Goal: Information Seeking & Learning: Learn about a topic

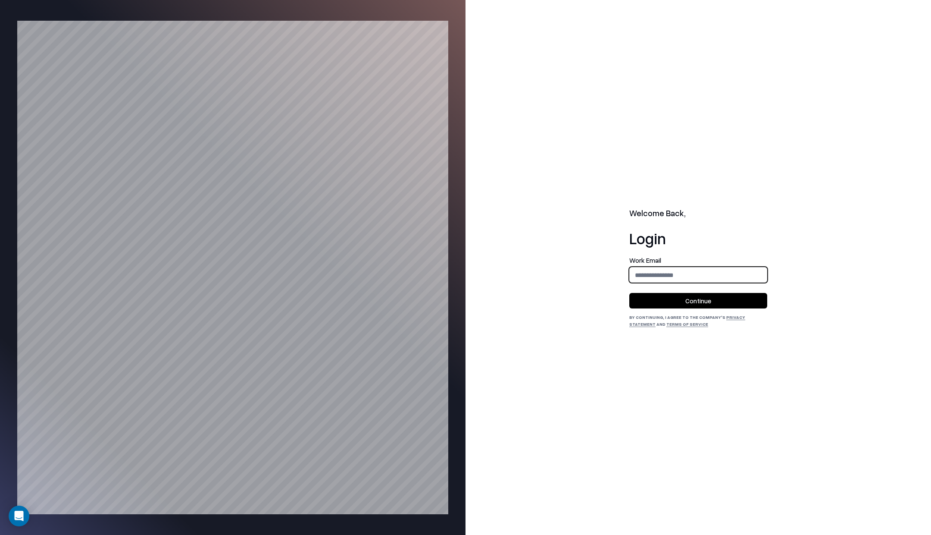
click at [654, 276] on input "email" at bounding box center [698, 275] width 137 height 16
type input "**********"
click at [693, 305] on button "Continue" at bounding box center [699, 301] width 138 height 16
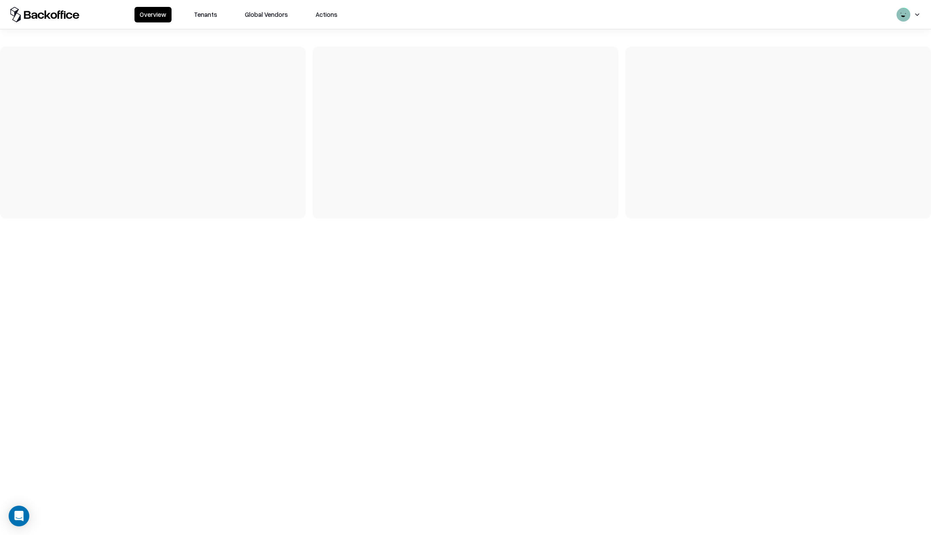
click at [197, 21] on button "Tenants" at bounding box center [206, 15] width 34 height 16
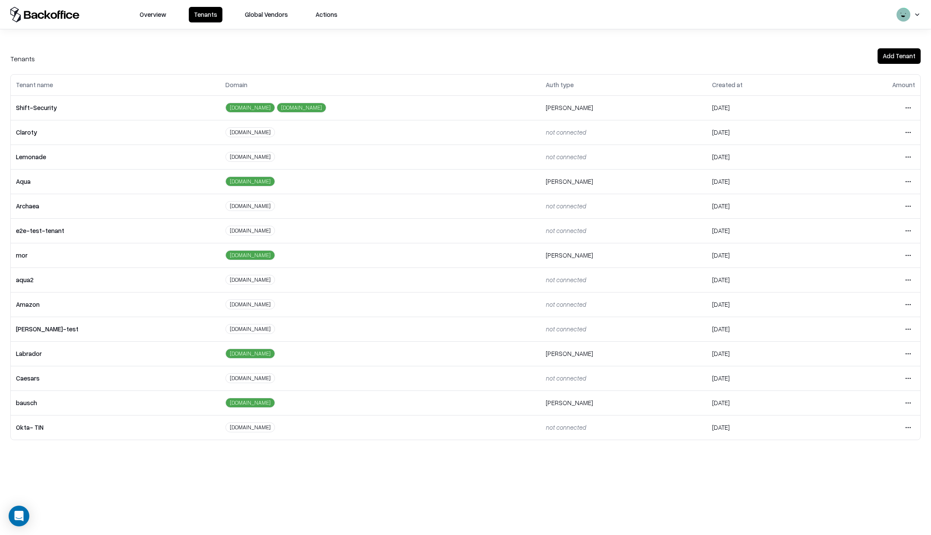
click at [914, 397] on html "Overview Tenants Global Vendors Actions Tenants Add Tenant Tenant name Domain A…" at bounding box center [465, 267] width 931 height 535
click at [847, 467] on div "Login to tenant" at bounding box center [872, 472] width 93 height 17
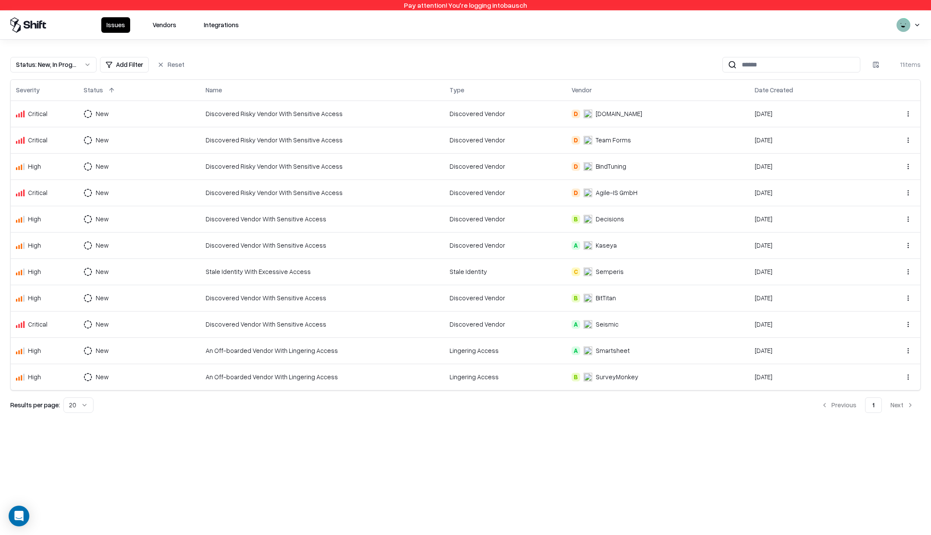
click at [317, 118] on td "Discovered Risky Vendor With Sensitive Access" at bounding box center [323, 113] width 244 height 26
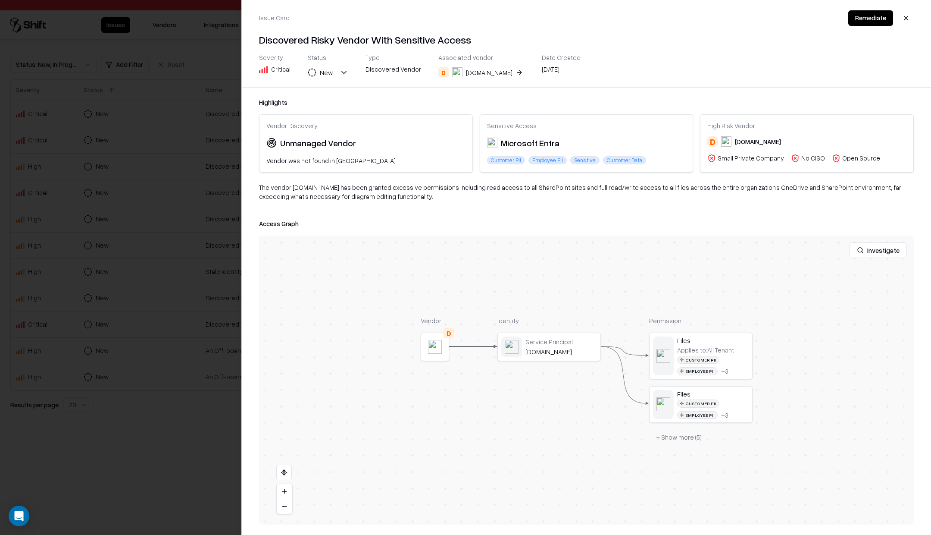
click at [0, 0] on div at bounding box center [0, 0] width 0 height 0
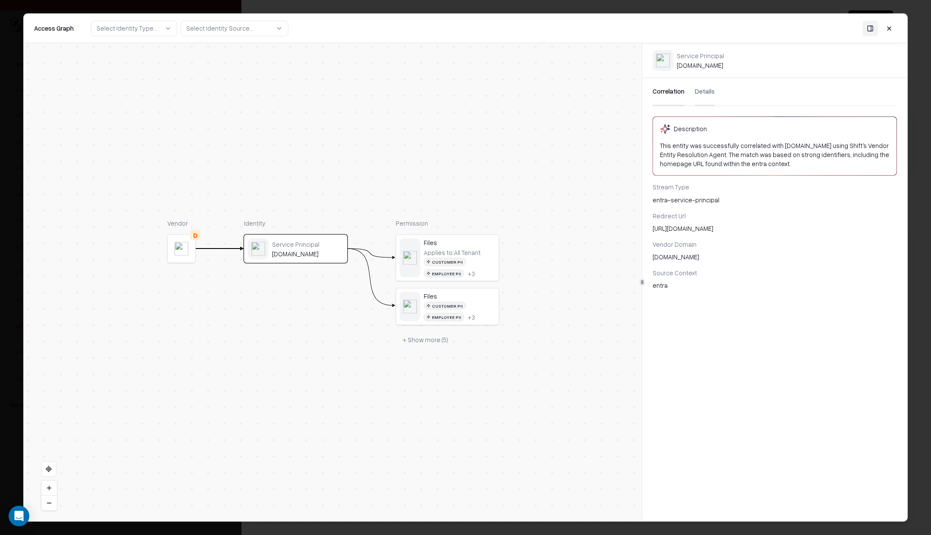
click at [421, 340] on button "+ Show more ( 5 )" at bounding box center [426, 340] width 60 height 16
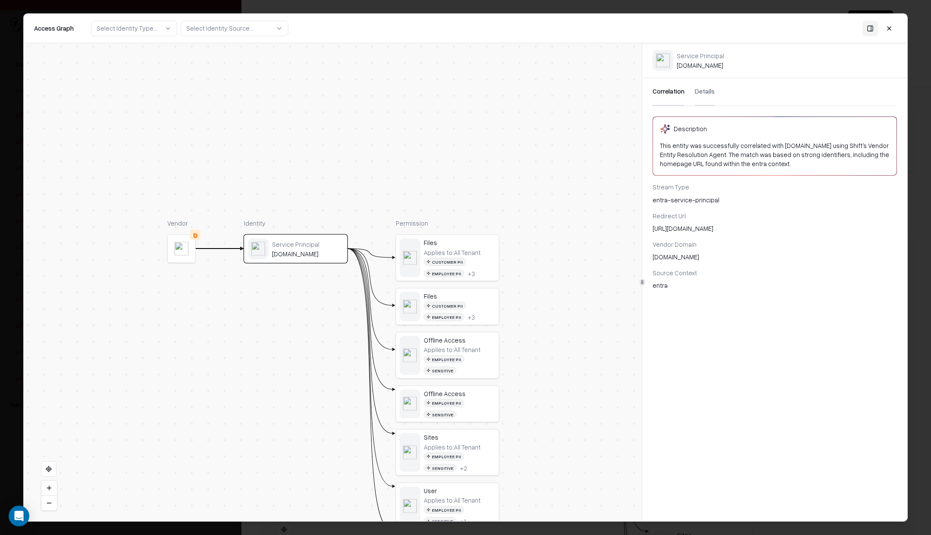
click at [892, 28] on button at bounding box center [890, 29] width 16 height 16
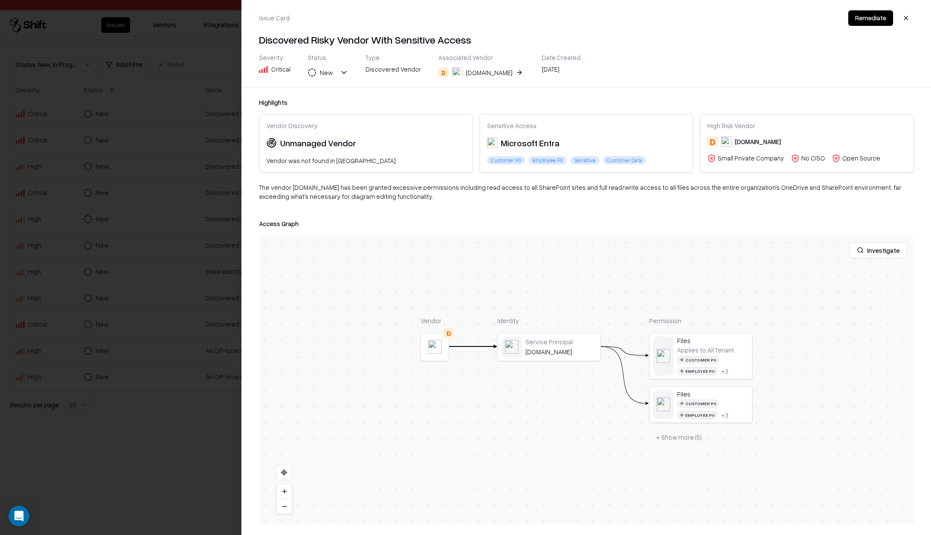
click at [675, 431] on button "+ Show more ( 5 )" at bounding box center [679, 438] width 60 height 16
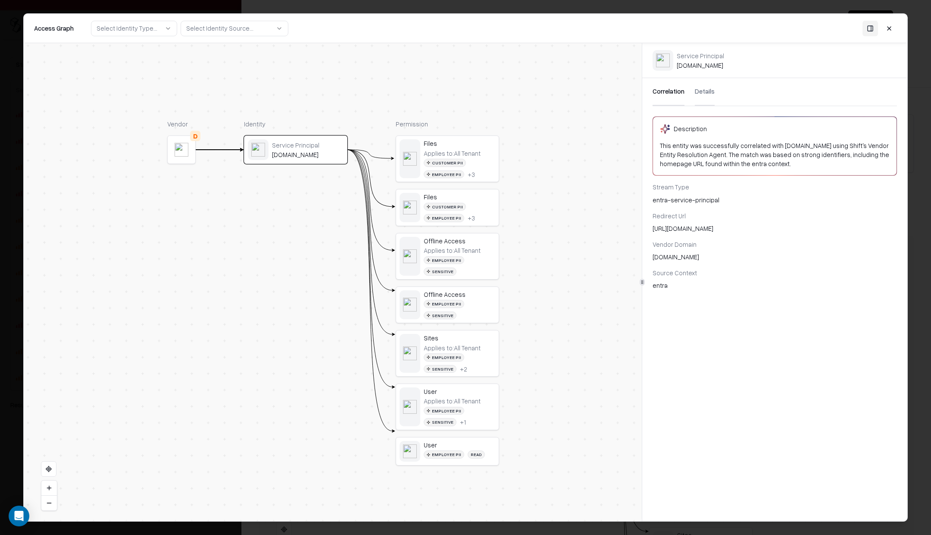
click at [701, 89] on button "Details" at bounding box center [705, 92] width 20 height 28
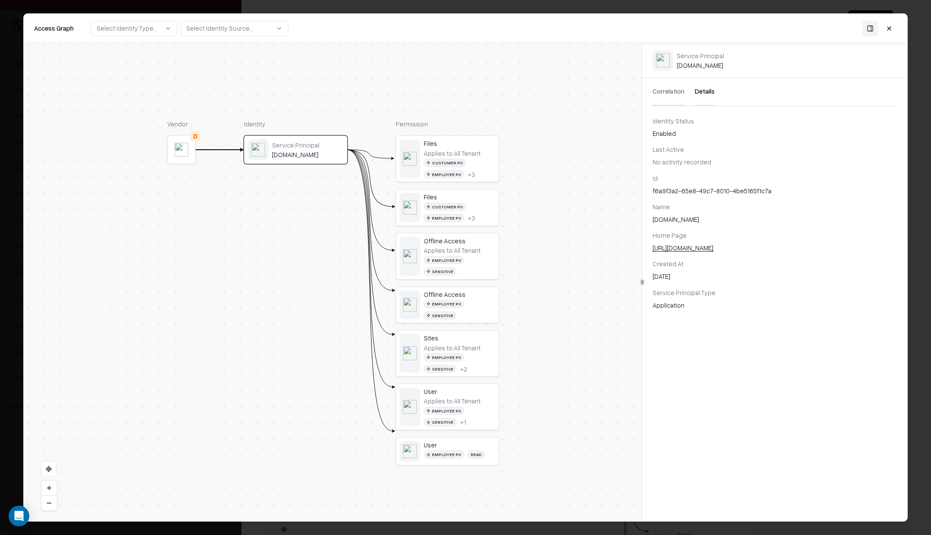
click at [891, 28] on button at bounding box center [890, 29] width 16 height 16
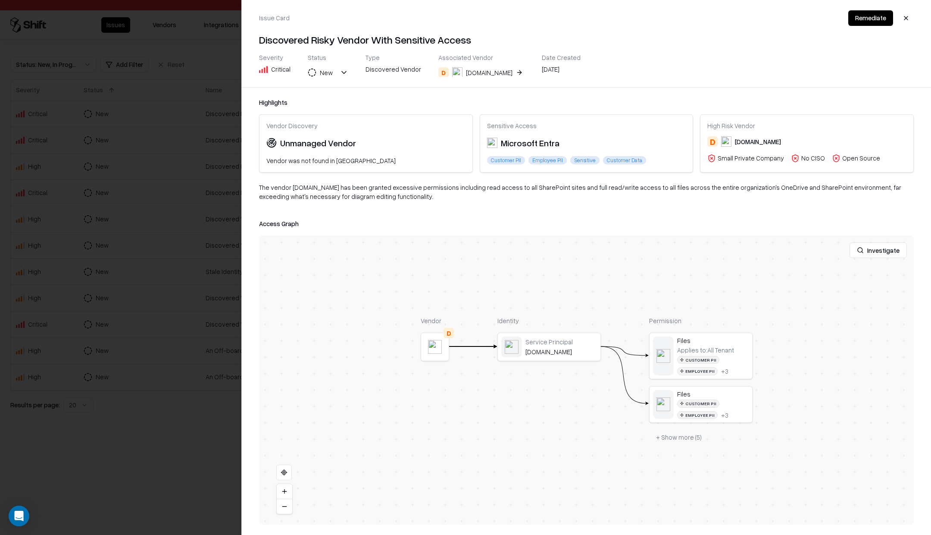
click at [907, 16] on button "button" at bounding box center [907, 18] width 16 height 16
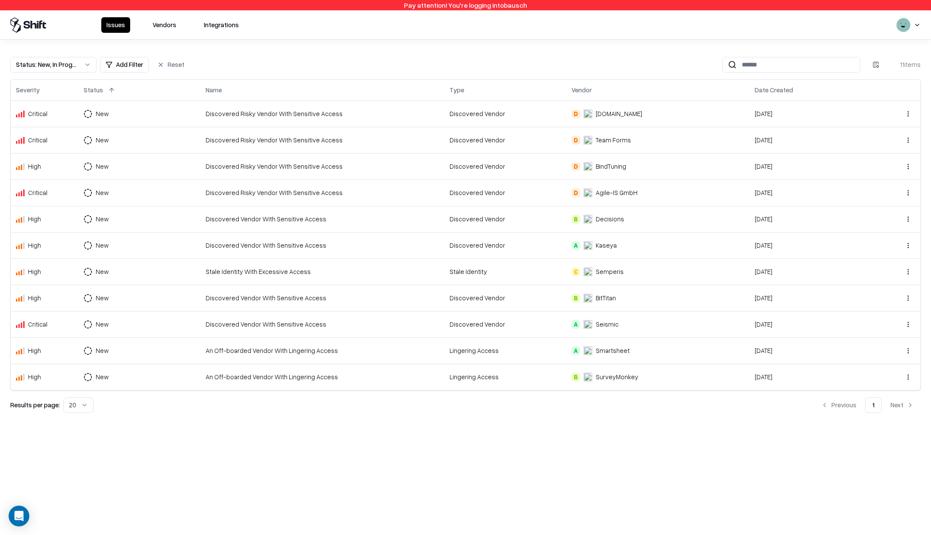
click at [242, 141] on div "Discovered Risky Vendor With Sensitive Access" at bounding box center [323, 139] width 234 height 9
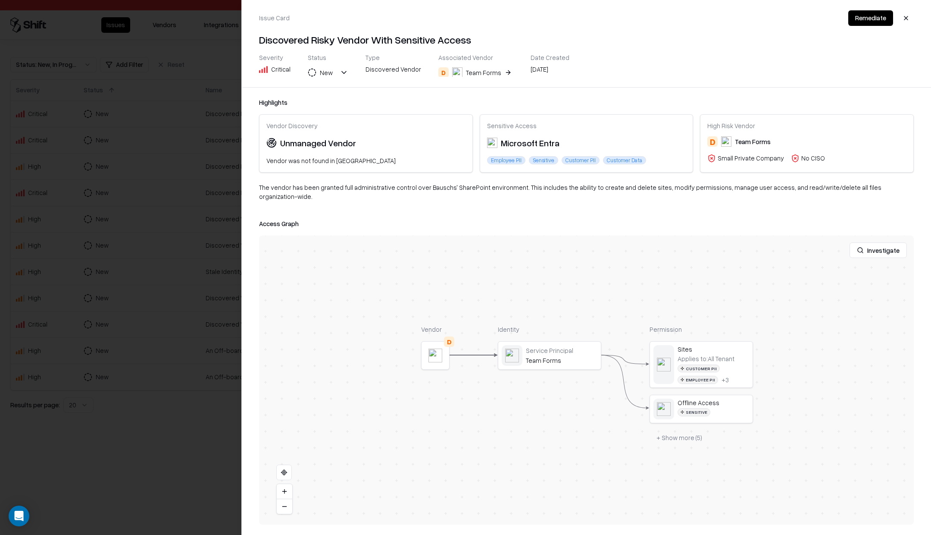
click at [0, 0] on button at bounding box center [0, 0] width 0 height 0
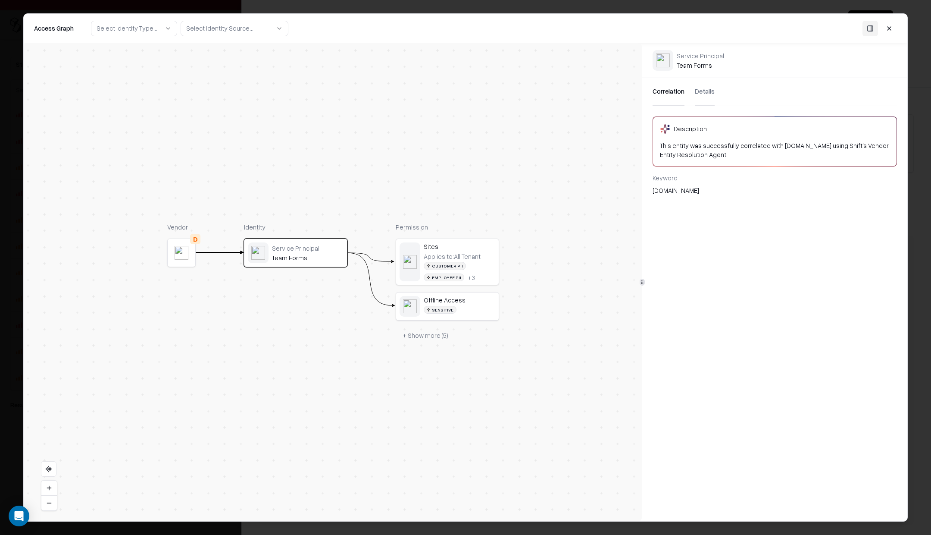
click at [706, 95] on button "Details" at bounding box center [705, 92] width 20 height 28
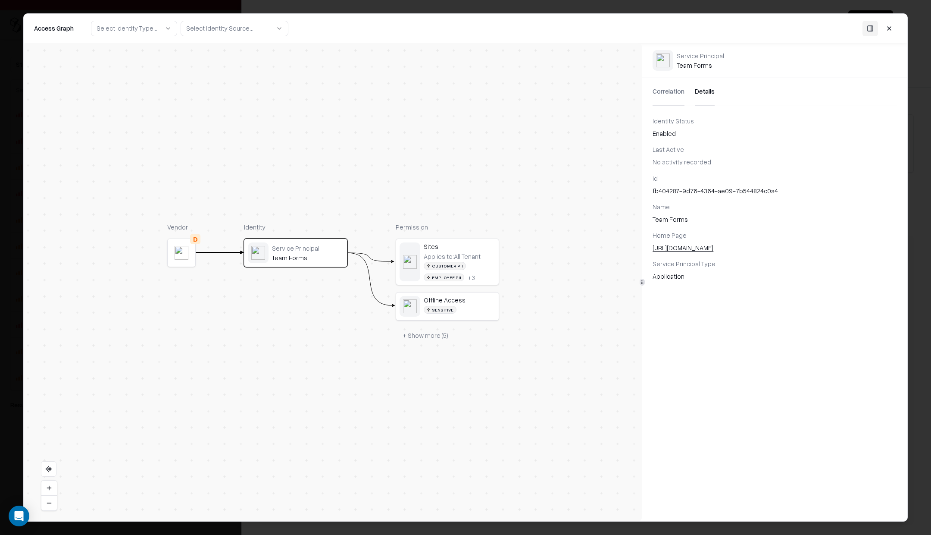
click at [687, 188] on div "fb404287-9d76-4364-ae09-7b544824c0a4" at bounding box center [775, 190] width 245 height 9
copy div "fb404287-9d76-4364-ae09-7b544824c0a4"
click at [884, 28] on button at bounding box center [890, 29] width 16 height 16
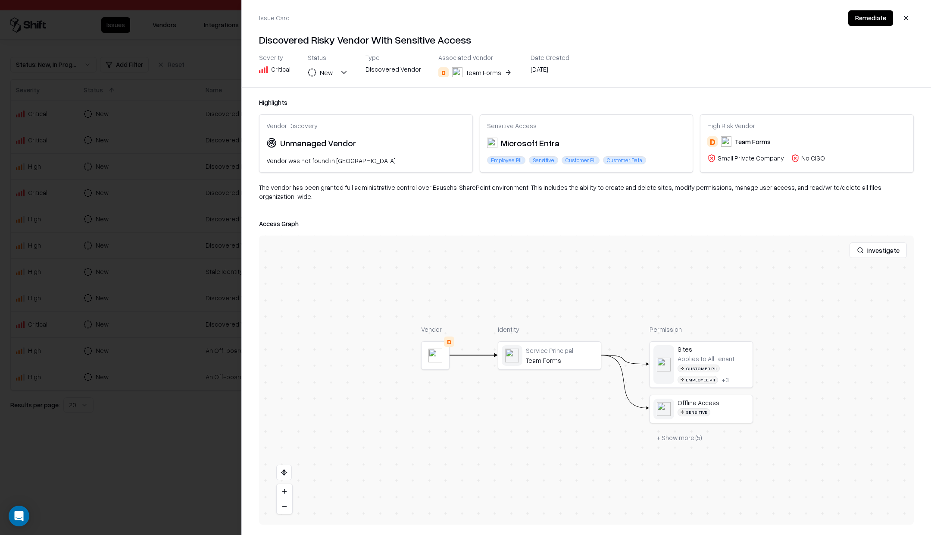
click at [901, 14] on button "button" at bounding box center [907, 18] width 16 height 16
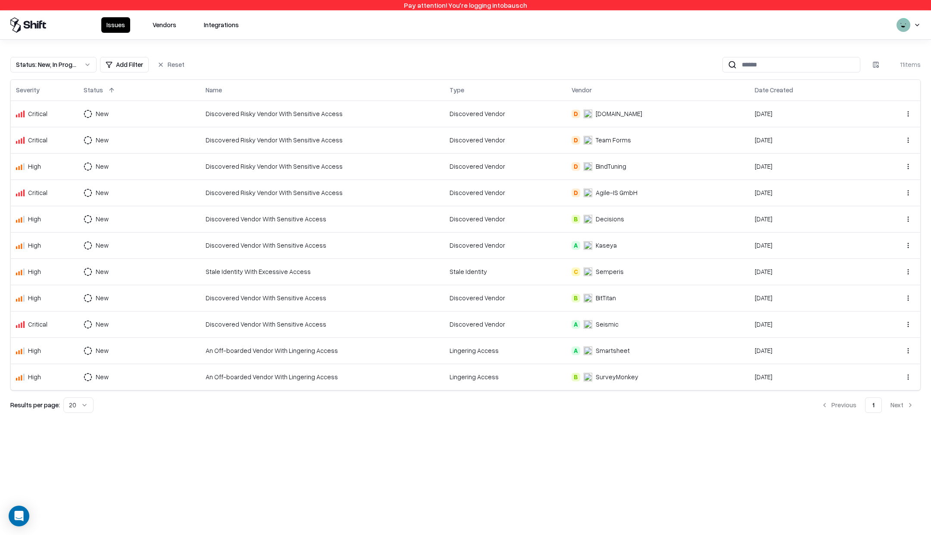
click at [252, 162] on div "Discovered Risky Vendor With Sensitive Access" at bounding box center [323, 166] width 234 height 9
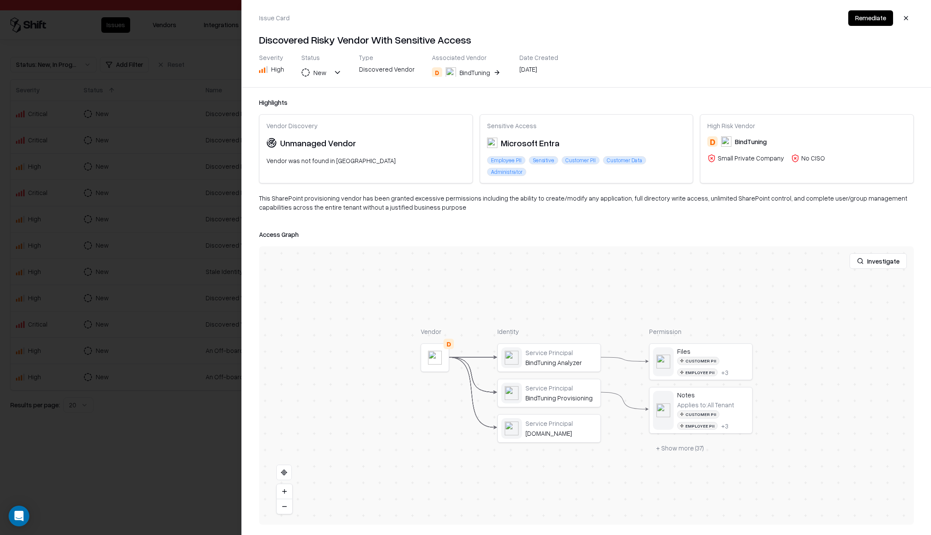
click at [0, 0] on button at bounding box center [0, 0] width 0 height 0
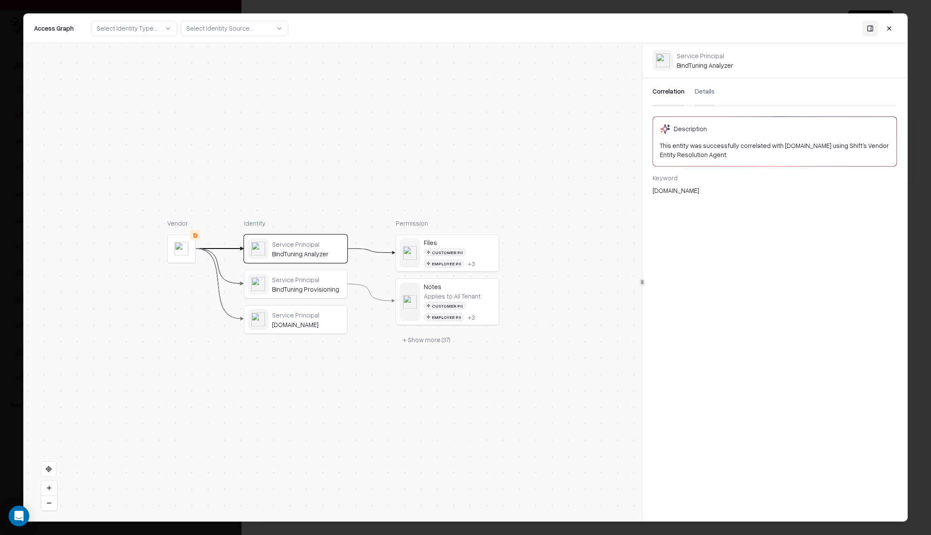
click at [709, 84] on button "Details" at bounding box center [705, 92] width 20 height 28
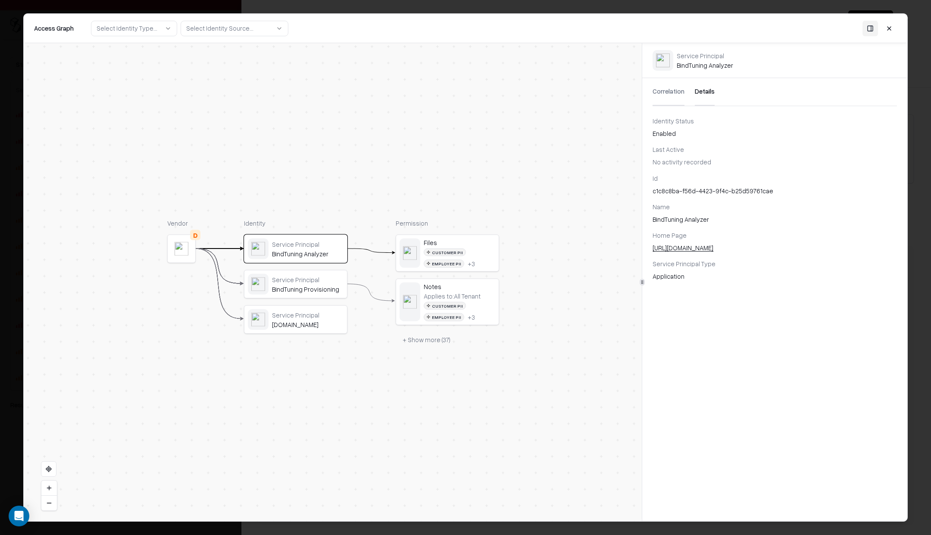
click at [686, 188] on div "c1c8c8ba-f56d-4423-9f4c-b25d59761cae" at bounding box center [775, 190] width 245 height 9
copy div "c1c8c8ba-f56d-4423-9f4c-b25d59761cae"
click at [422, 336] on button "+ Show more ( 37 )" at bounding box center [427, 340] width 62 height 16
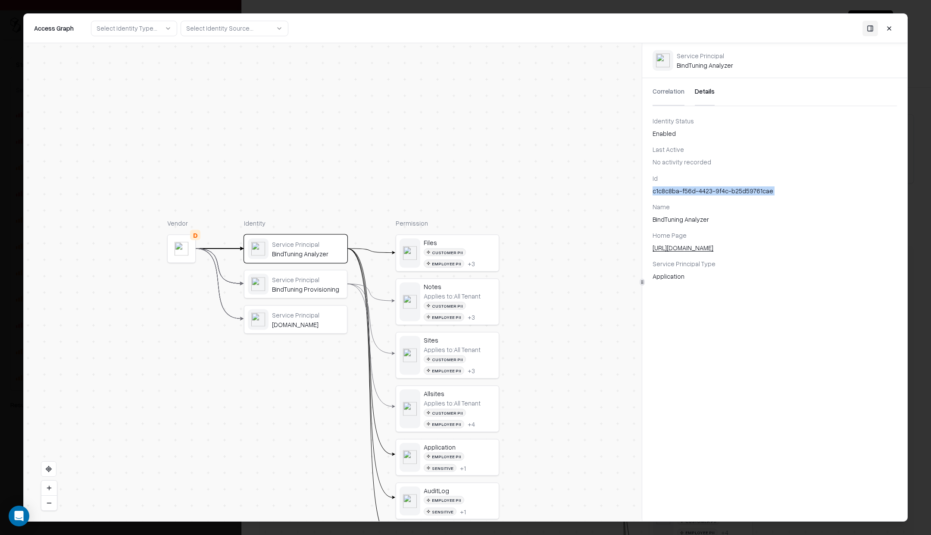
click at [302, 281] on div "Service Principal" at bounding box center [308, 279] width 72 height 8
copy div "c1c8c8ba-f56d-4423-9f4c-b25d59761cae"
click at [299, 276] on div "Service Principal" at bounding box center [308, 279] width 72 height 8
click at [303, 257] on div "BindTuning Analyzer" at bounding box center [308, 254] width 72 height 8
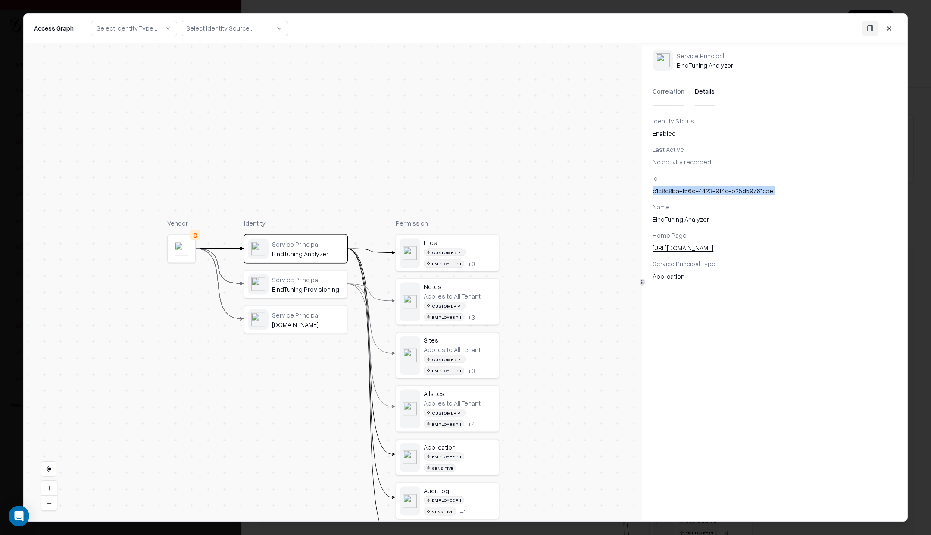
click at [303, 257] on div "BindTuning Analyzer" at bounding box center [308, 254] width 72 height 8
click at [298, 285] on div "BindTuning Provisioning" at bounding box center [308, 289] width 72 height 8
copy div "c1c8c8ba-f56d-4423-9f4c-b25d59761cae"
click at [889, 28] on button at bounding box center [890, 29] width 16 height 16
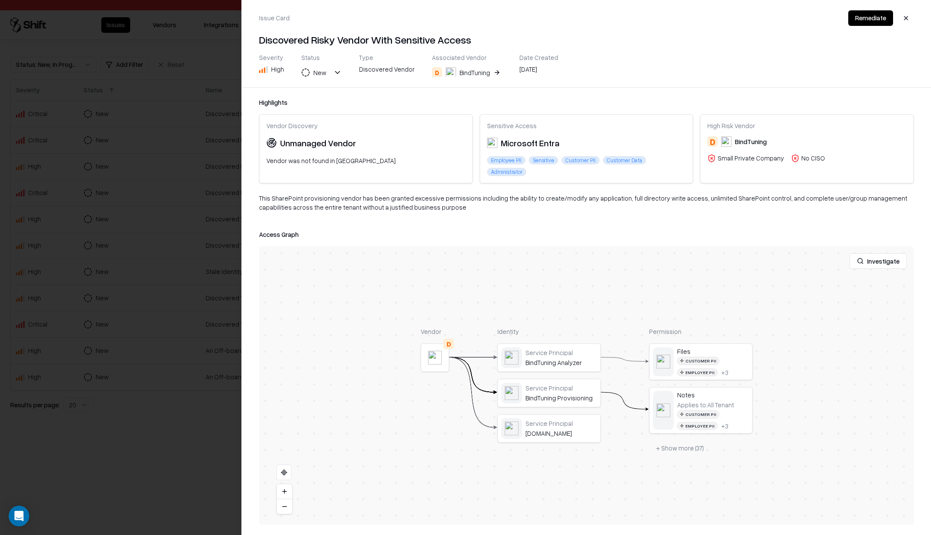
click at [906, 9] on div "Issue Card Remediate Discovered Risky Vendor With Sensitive Access Severity Hig…" at bounding box center [587, 43] width 690 height 87
click at [906, 15] on button "button" at bounding box center [907, 18] width 16 height 16
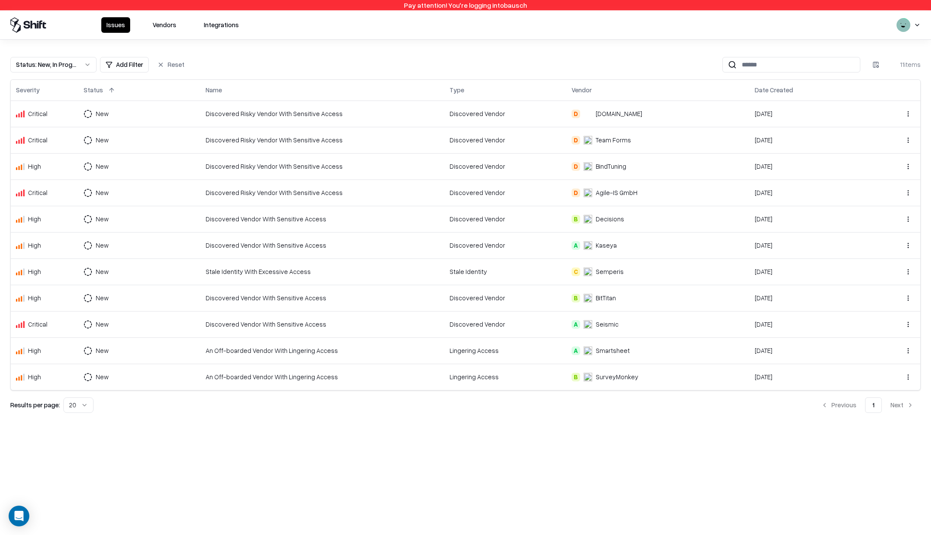
click at [279, 192] on div "Discovered Risky Vendor With Sensitive Access" at bounding box center [323, 192] width 234 height 9
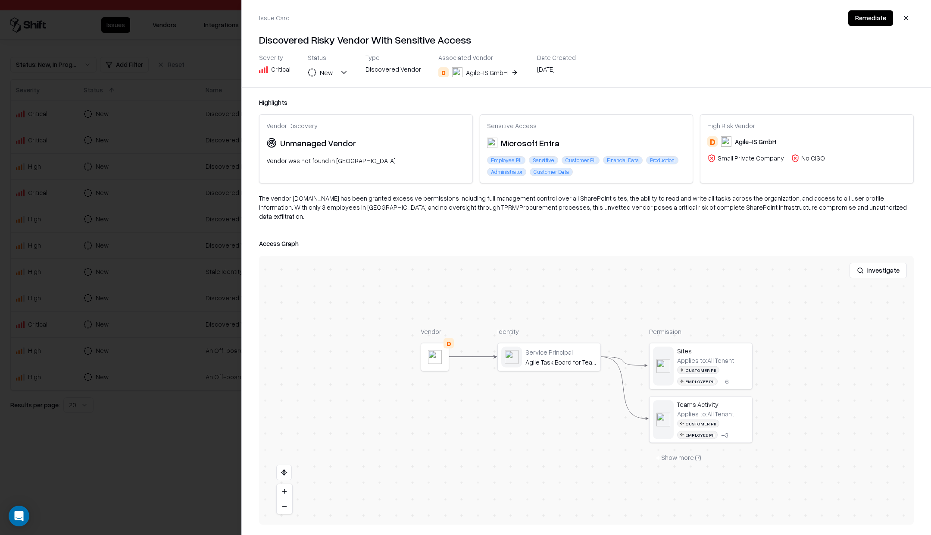
click at [0, 0] on div at bounding box center [0, 0] width 0 height 0
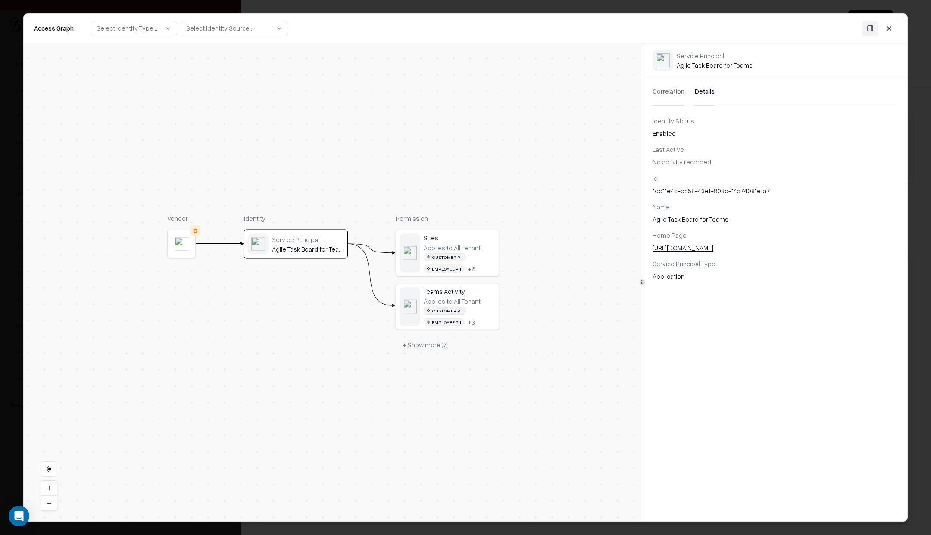
click at [705, 99] on button "Details" at bounding box center [705, 92] width 20 height 28
click at [655, 192] on div "1dd11e4c-ba58-43ef-808d-14a74081efa7" at bounding box center [775, 190] width 245 height 9
copy div "1dd11e4c-ba58-43ef-808d-14a74081efa7"
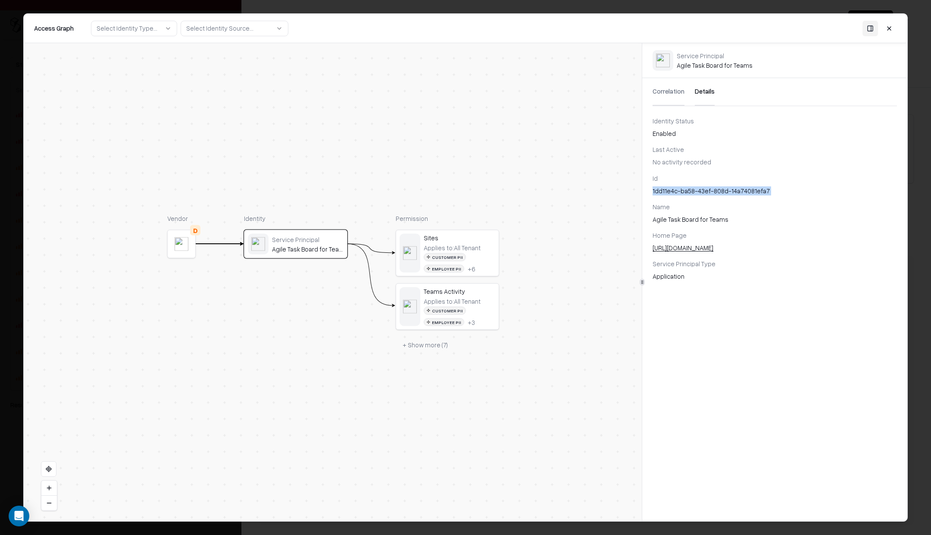
click at [891, 29] on button at bounding box center [890, 29] width 16 height 16
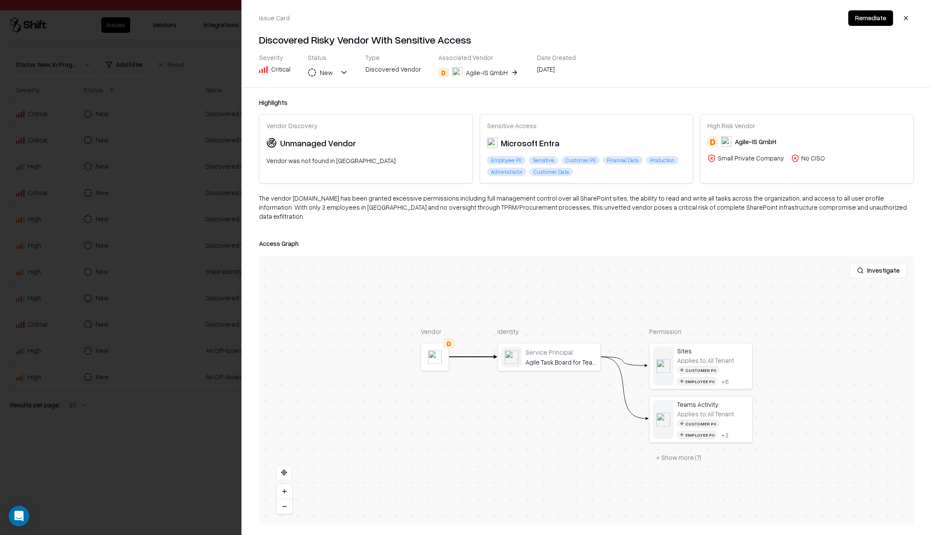
click at [906, 20] on button "button" at bounding box center [907, 18] width 16 height 16
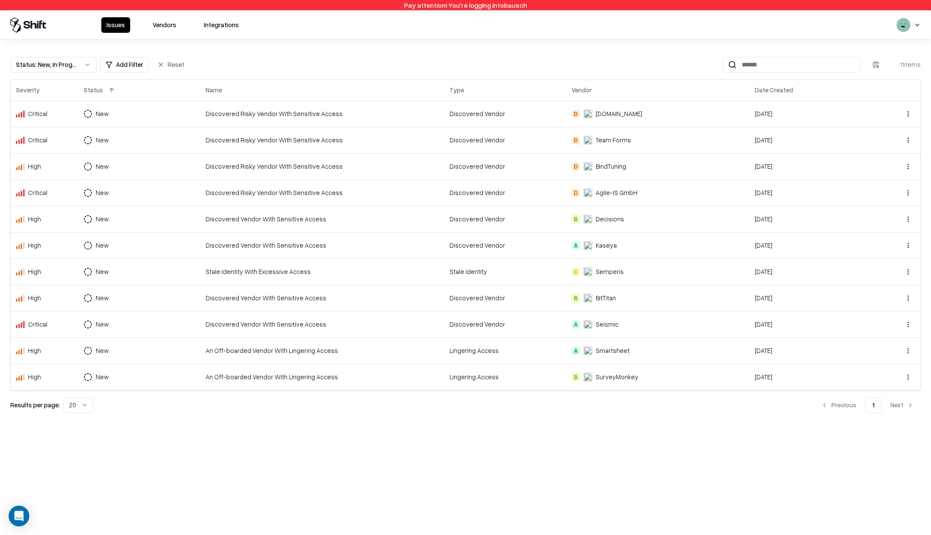
click at [201, 216] on td "Discovered Vendor With Sensitive Access" at bounding box center [323, 219] width 244 height 26
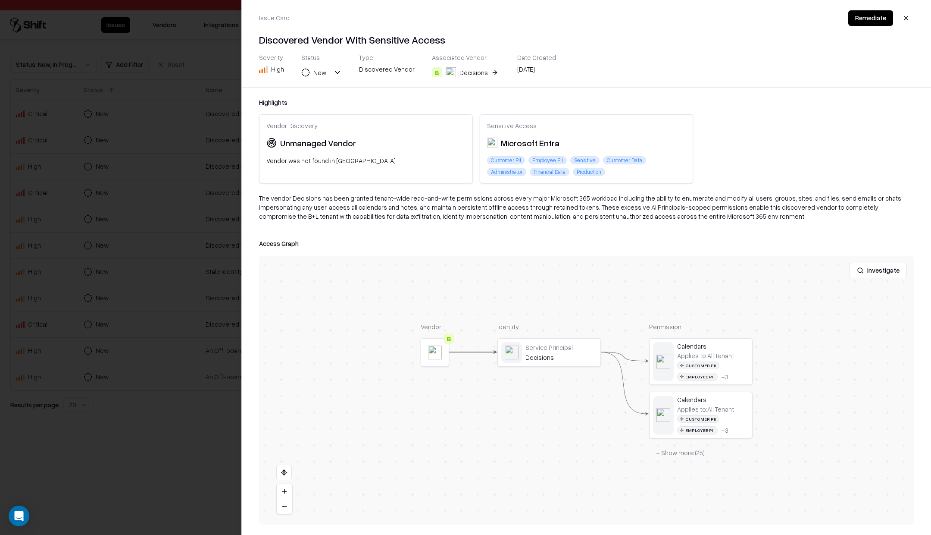
click at [0, 0] on div at bounding box center [0, 0] width 0 height 0
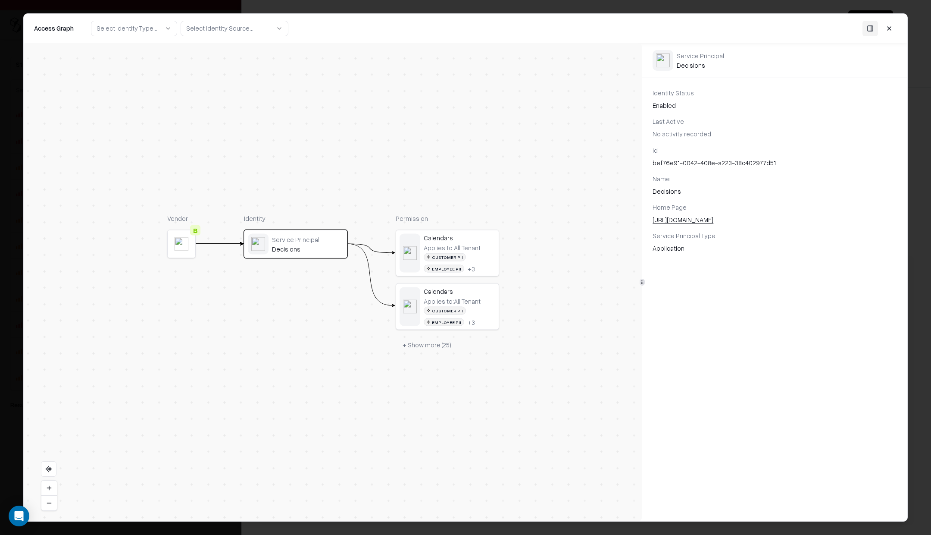
click at [694, 164] on div "bef76e91-0042-408e-a223-38c402977d51" at bounding box center [775, 162] width 245 height 9
copy div "bef76e91-0042-408e-a223-38c402977d51"
click at [890, 25] on button at bounding box center [890, 29] width 16 height 16
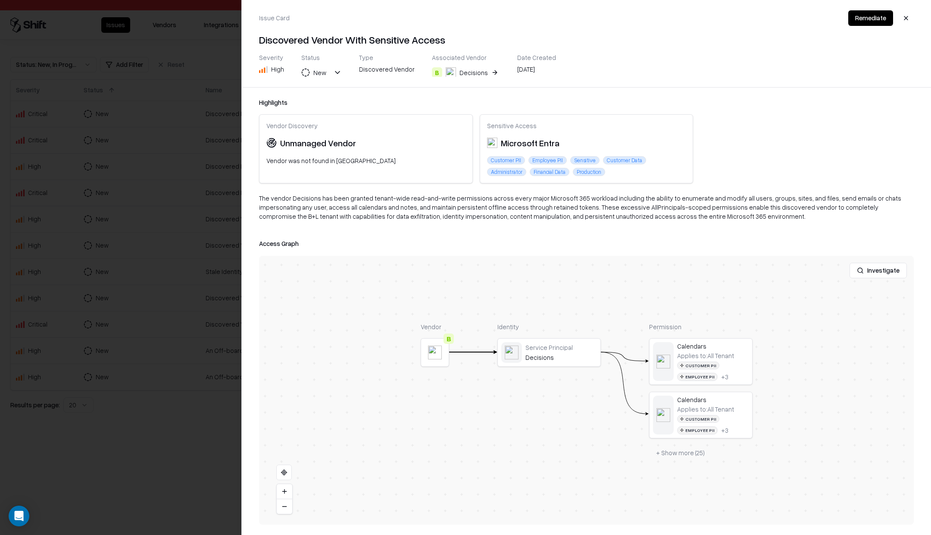
click at [909, 15] on button "button" at bounding box center [907, 18] width 16 height 16
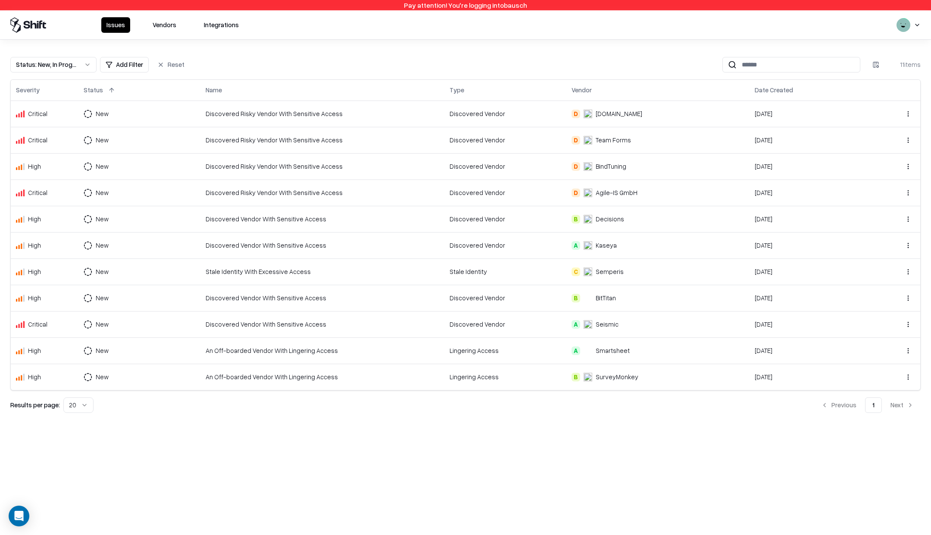
click at [235, 246] on div "Discovered Vendor With Sensitive Access" at bounding box center [323, 245] width 234 height 9
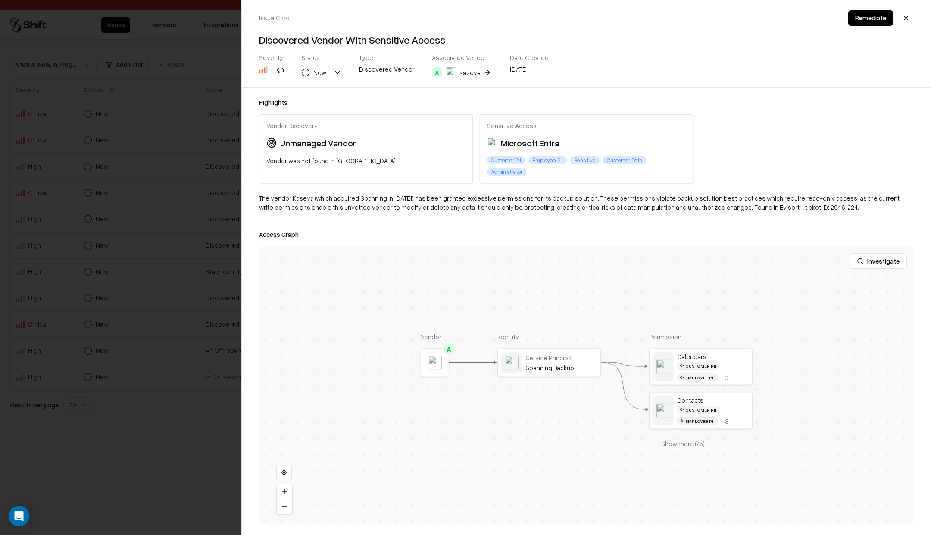
click at [668, 436] on button "+ Show more ( 25 )" at bounding box center [680, 444] width 63 height 16
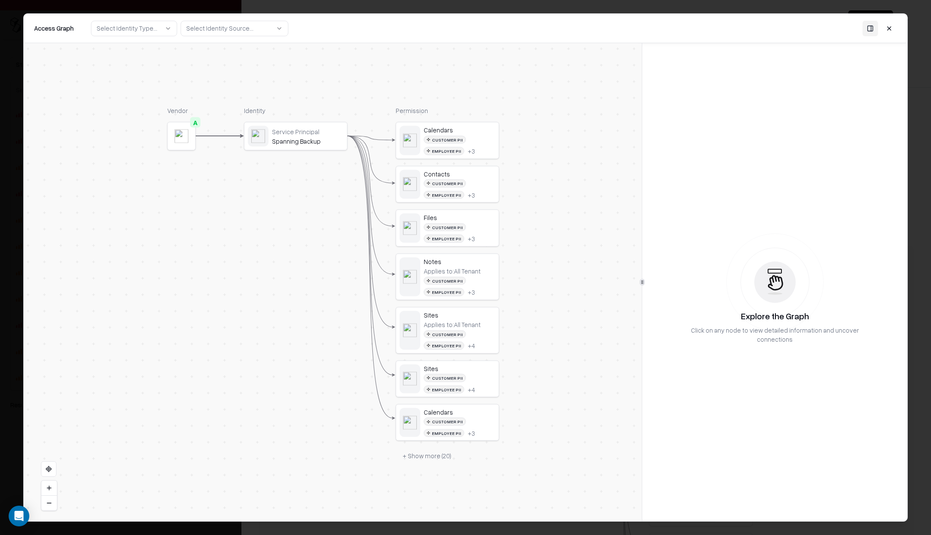
click at [320, 145] on div "Service Principal Spanning Backup" at bounding box center [296, 136] width 96 height 21
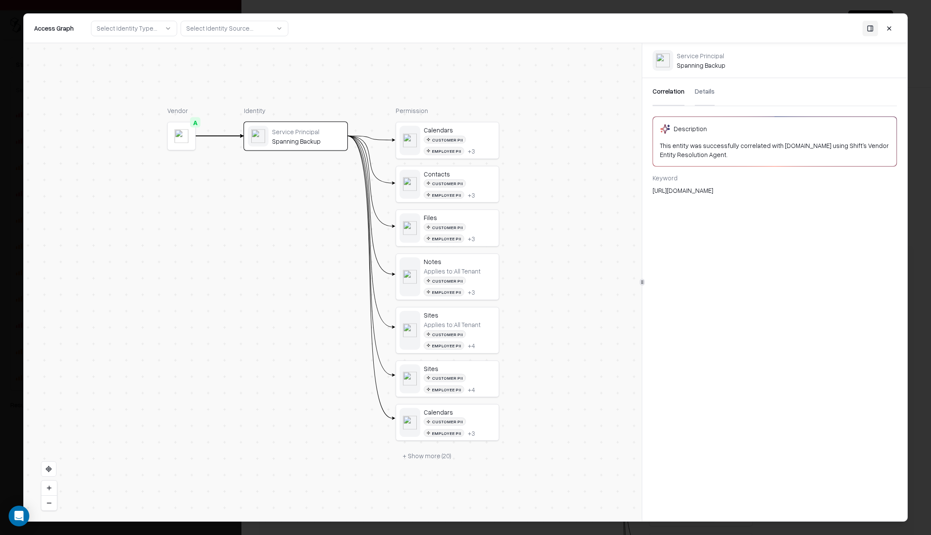
click at [701, 91] on button "Details" at bounding box center [705, 92] width 20 height 28
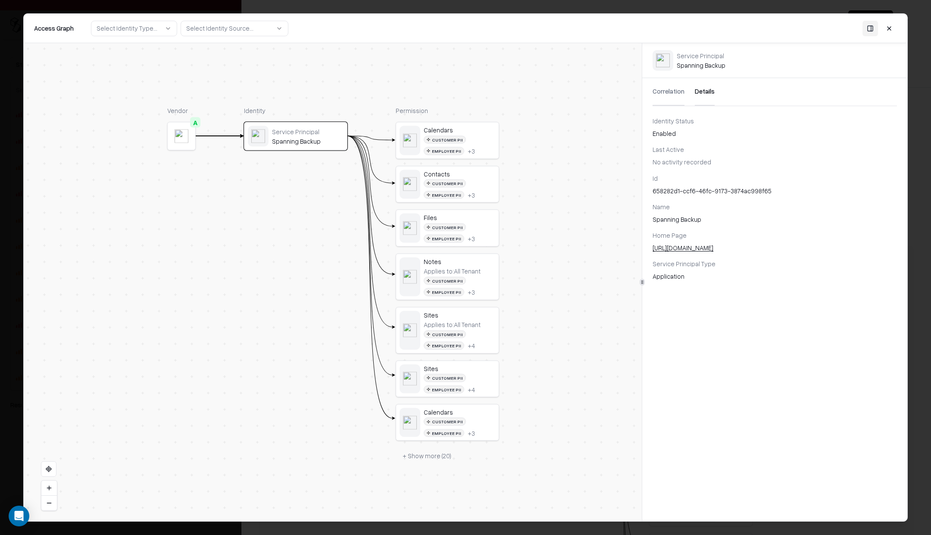
click at [693, 191] on div "658282d1-ccf6-46fc-9173-3874ac998f65" at bounding box center [775, 190] width 245 height 9
copy div "658282d1-ccf6-46fc-9173-3874ac998f65"
click at [886, 29] on button at bounding box center [890, 29] width 16 height 16
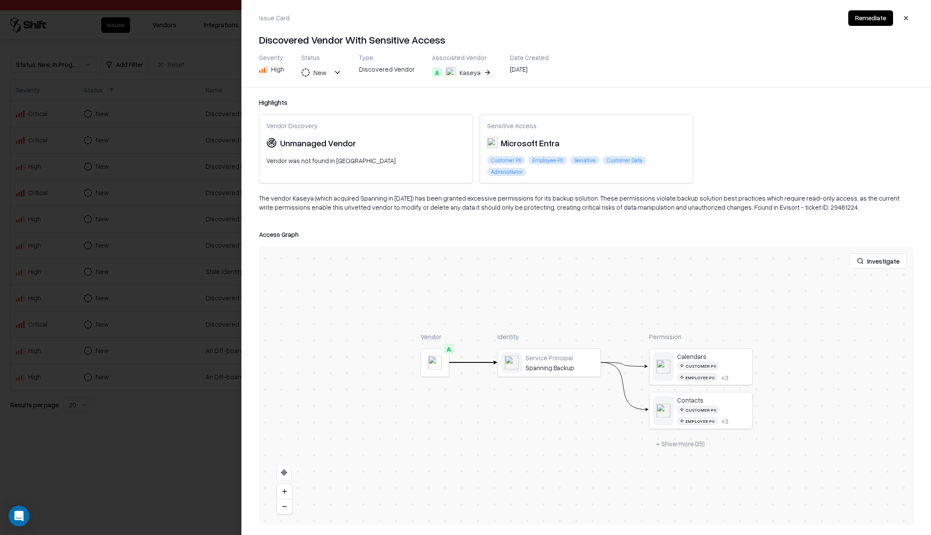
click at [907, 20] on button "button" at bounding box center [907, 18] width 16 height 16
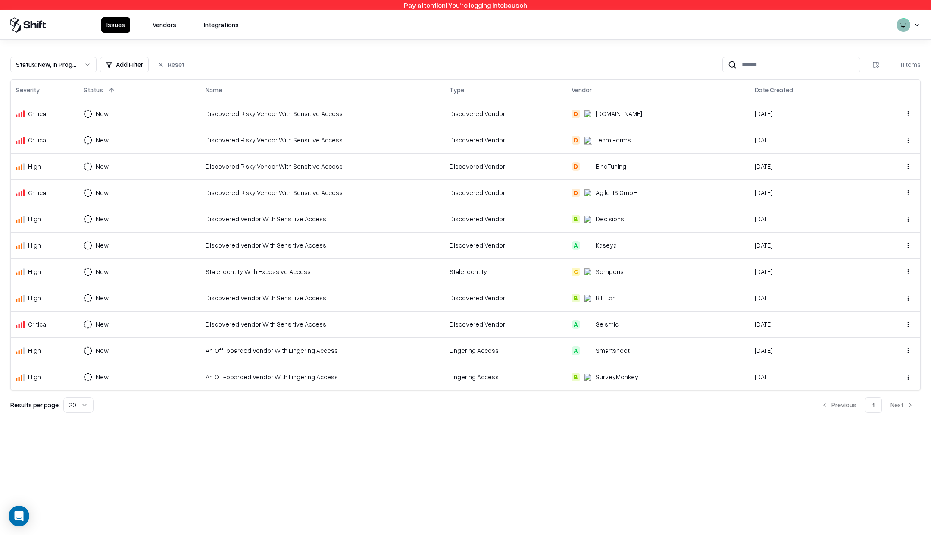
click at [241, 271] on div "Stale Identity With Excessive Access" at bounding box center [323, 271] width 234 height 9
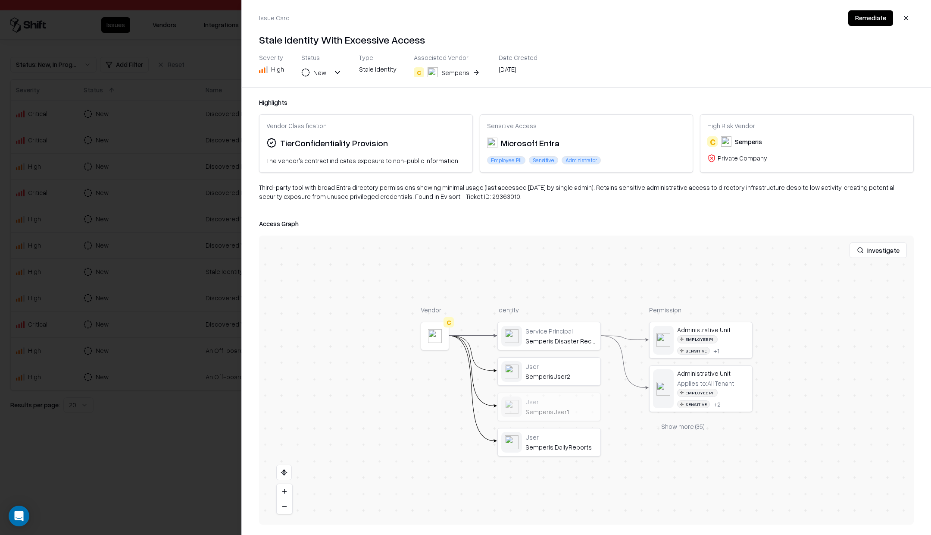
click at [674, 423] on button "+ Show more ( 35 )" at bounding box center [680, 427] width 63 height 16
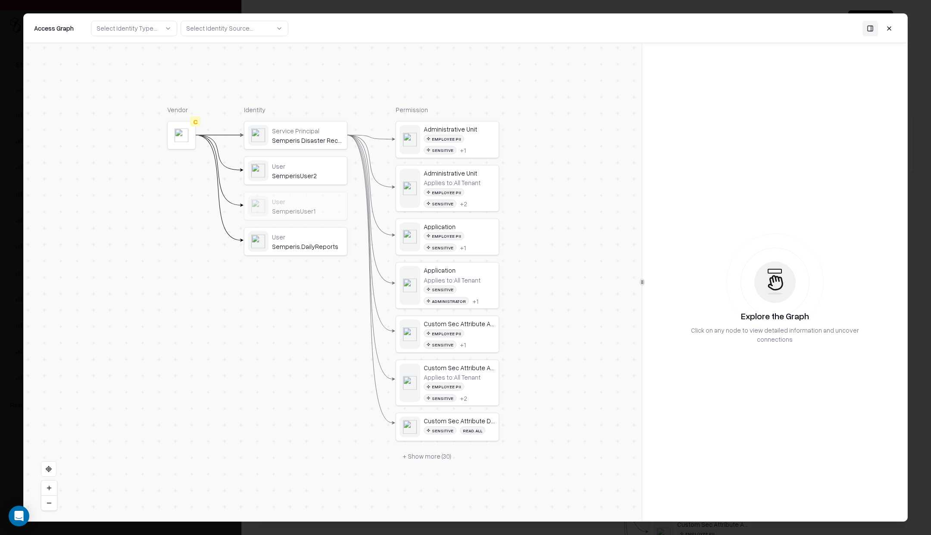
click at [322, 129] on div "Service Principal" at bounding box center [308, 130] width 72 height 8
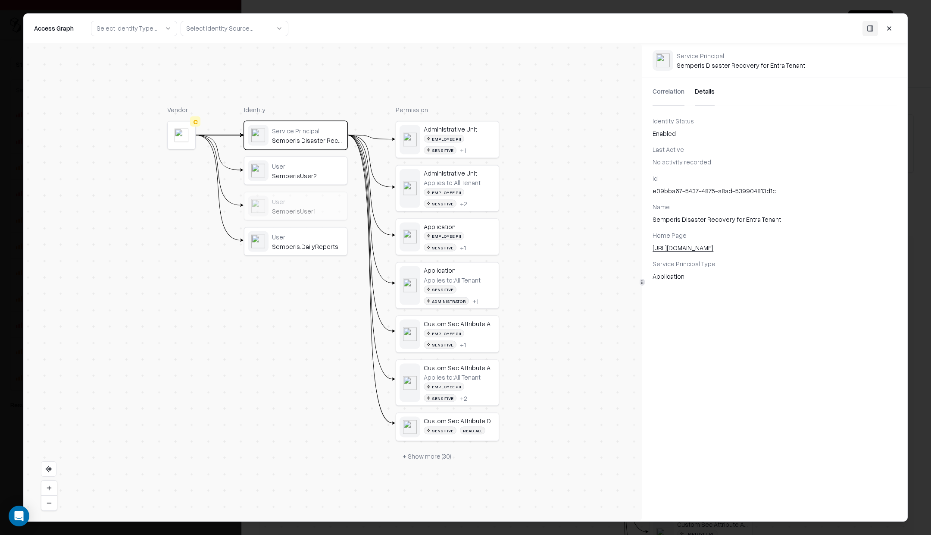
click at [705, 90] on button "Details" at bounding box center [705, 92] width 20 height 28
click at [693, 194] on div "e09bba67-5437-4875-a8ad-539904813d1c" at bounding box center [775, 190] width 245 height 9
copy div "e09bba67-5437-4875-a8ad-539904813d1c"
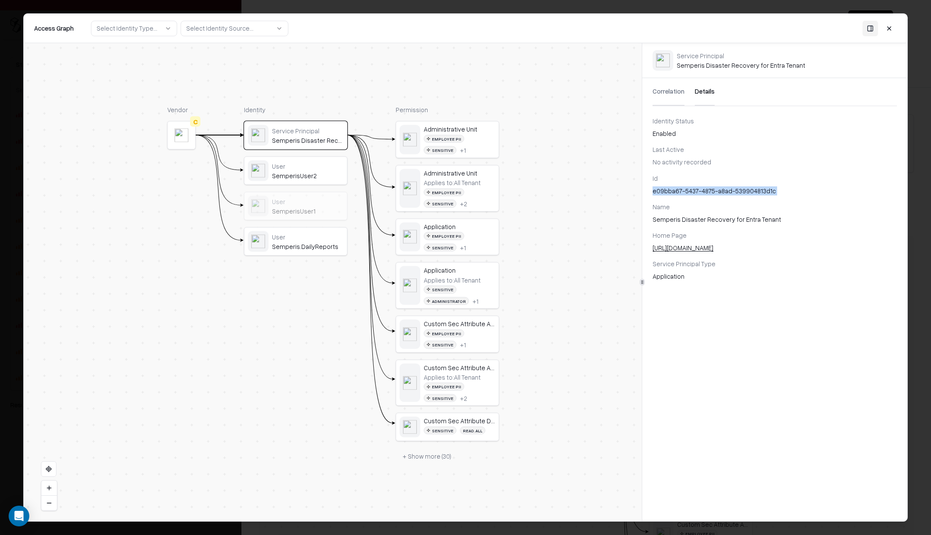
click at [892, 28] on button at bounding box center [890, 29] width 16 height 16
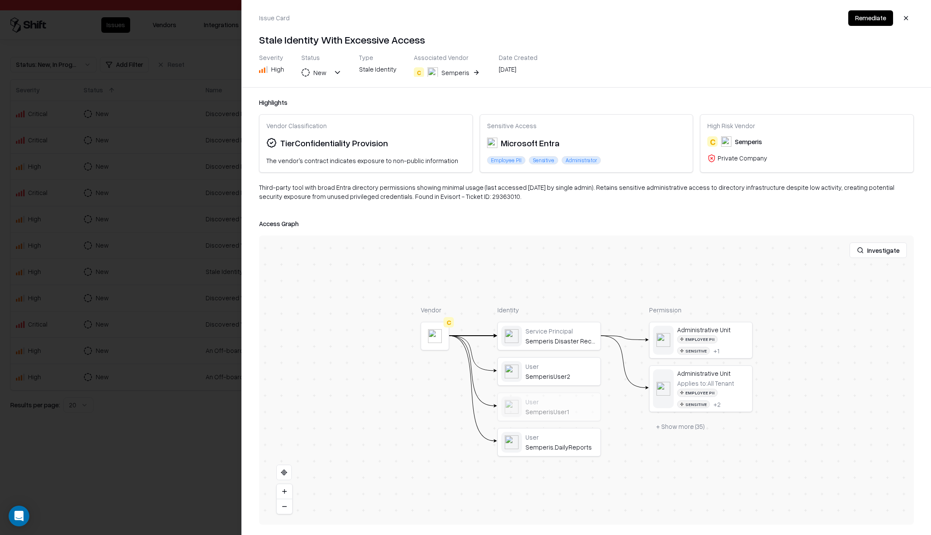
click at [902, 14] on button "button" at bounding box center [907, 18] width 16 height 16
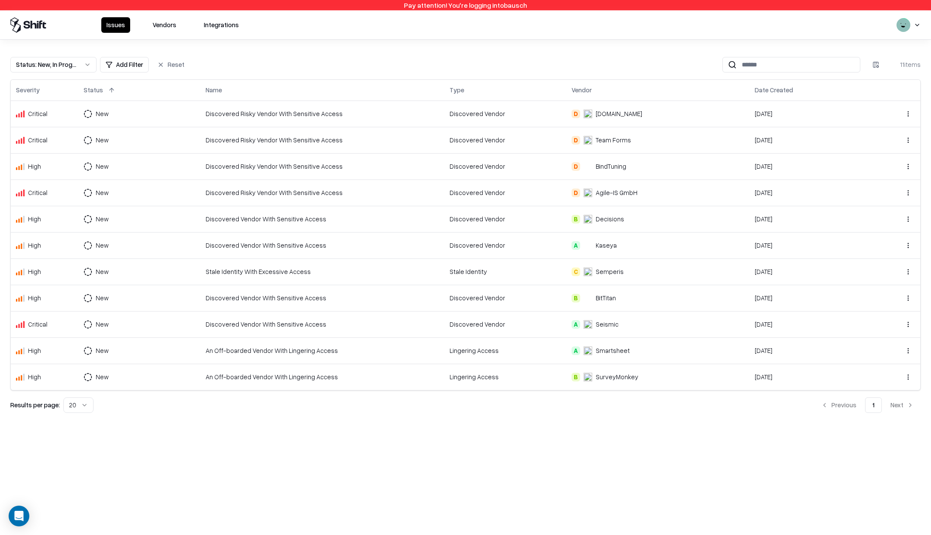
click at [254, 297] on div "Discovered Vendor With Sensitive Access" at bounding box center [323, 297] width 234 height 9
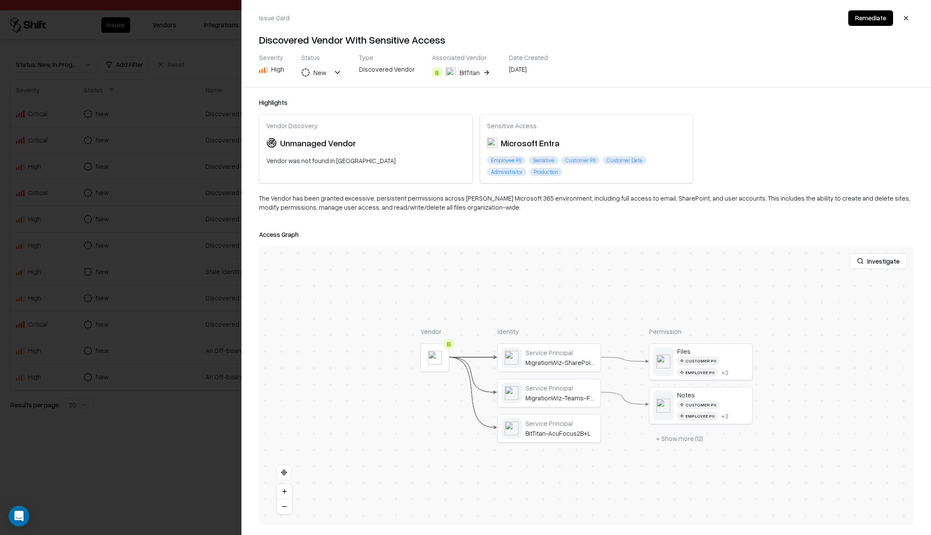
click at [0, 0] on button at bounding box center [0, 0] width 0 height 0
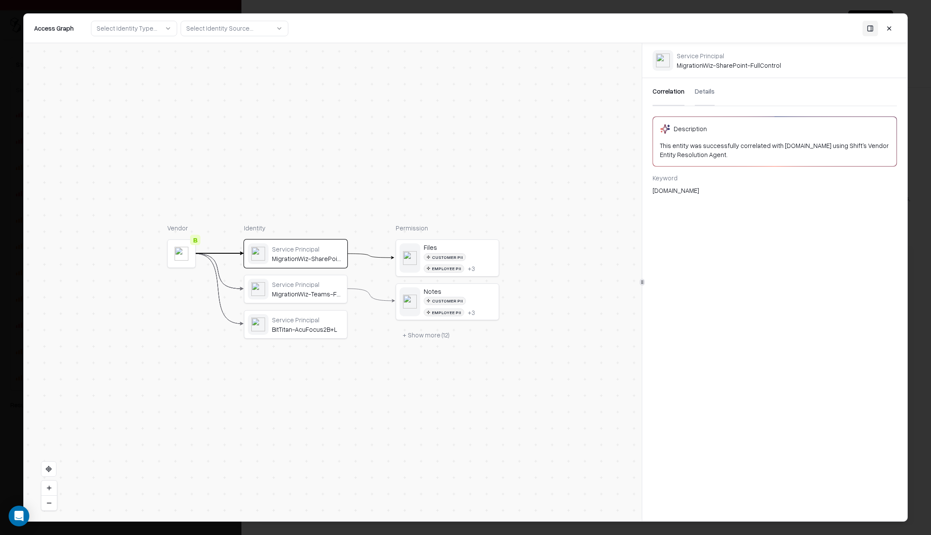
click at [329, 248] on div "Service Principal" at bounding box center [308, 249] width 72 height 8
click at [700, 88] on button "Details" at bounding box center [705, 92] width 20 height 28
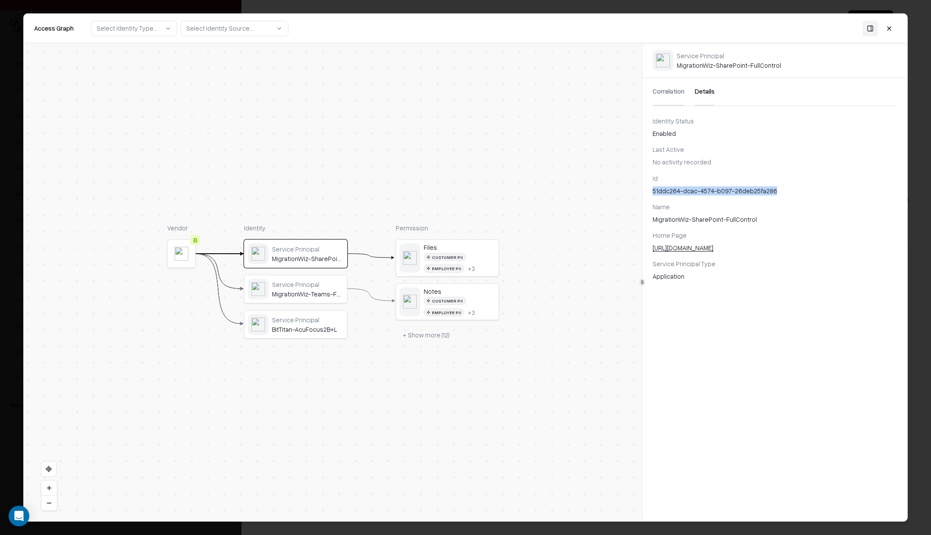
drag, startPoint x: 652, startPoint y: 190, endPoint x: 806, endPoint y: 189, distance: 153.5
click at [806, 189] on div "Id 51ddc264-dcac-4574-b097-26deb25fa286 Name MigrationWiz-SharePoint-FullContro…" at bounding box center [775, 227] width 265 height 107
copy div "51ddc264-dcac-4574-b097-26deb25fa286"
click at [294, 287] on div "Service Principal" at bounding box center [308, 284] width 72 height 8
click at [656, 192] on div "ed8a1299-edc5-43f0-b505-da75975bc4b2" at bounding box center [775, 190] width 245 height 9
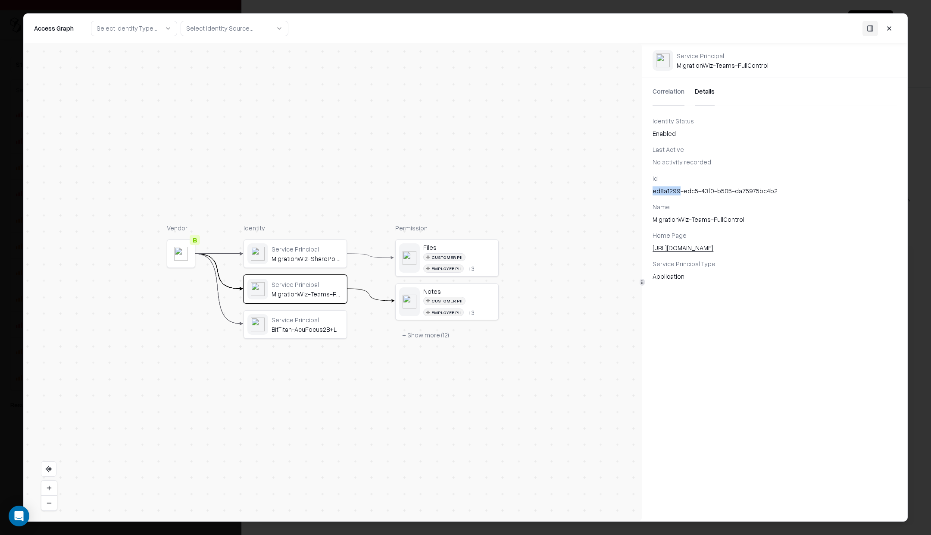
click at [656, 192] on div "ed8a1299-edc5-43f0-b505-da75975bc4b2" at bounding box center [775, 190] width 245 height 9
copy div "ed8a1299-edc5-43f0-b505-da75975bc4b2"
click at [893, 26] on button at bounding box center [890, 29] width 16 height 16
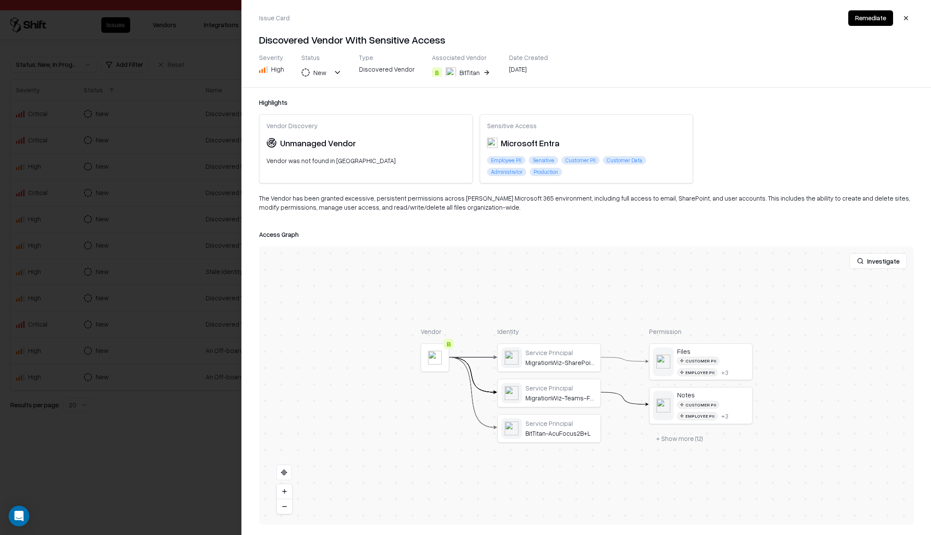
click at [909, 20] on button "button" at bounding box center [907, 18] width 16 height 16
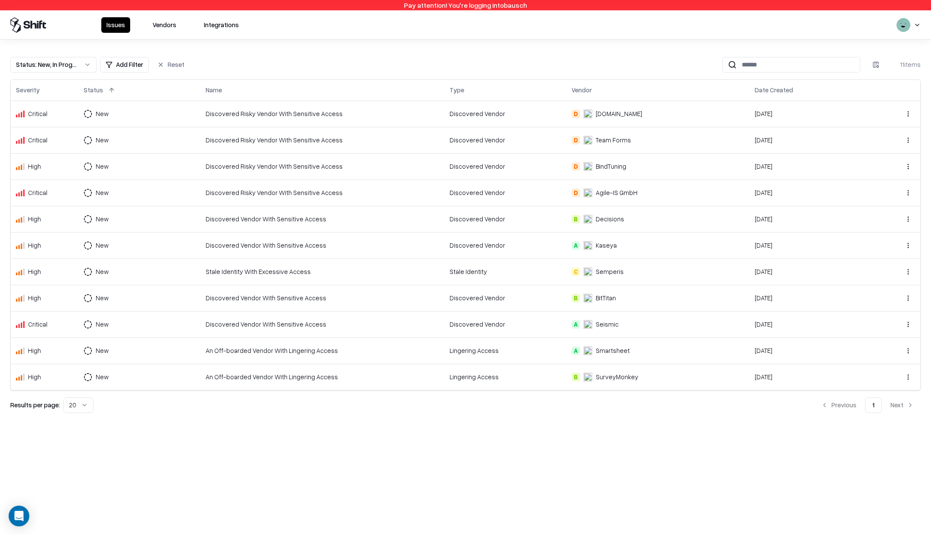
click at [245, 325] on div "Discovered Vendor With Sensitive Access" at bounding box center [323, 324] width 234 height 9
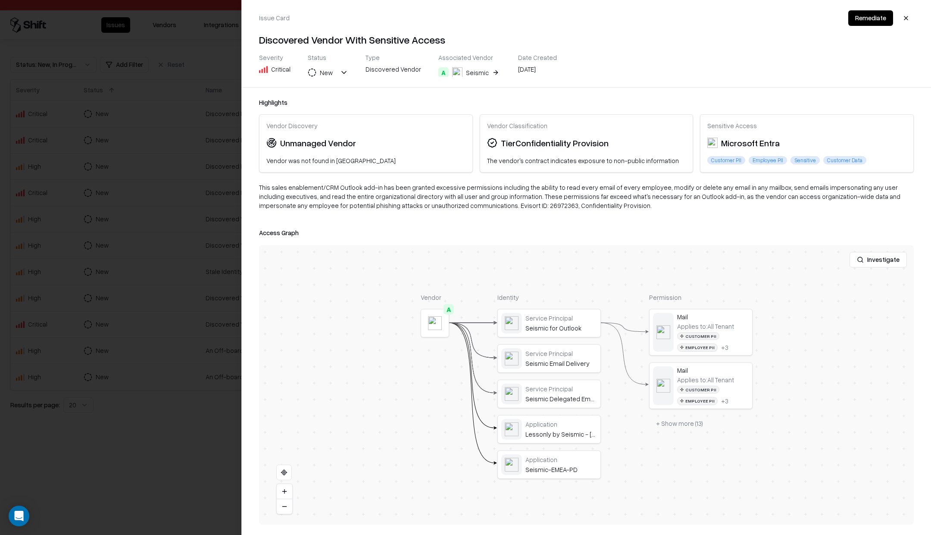
click at [0, 0] on button at bounding box center [0, 0] width 0 height 0
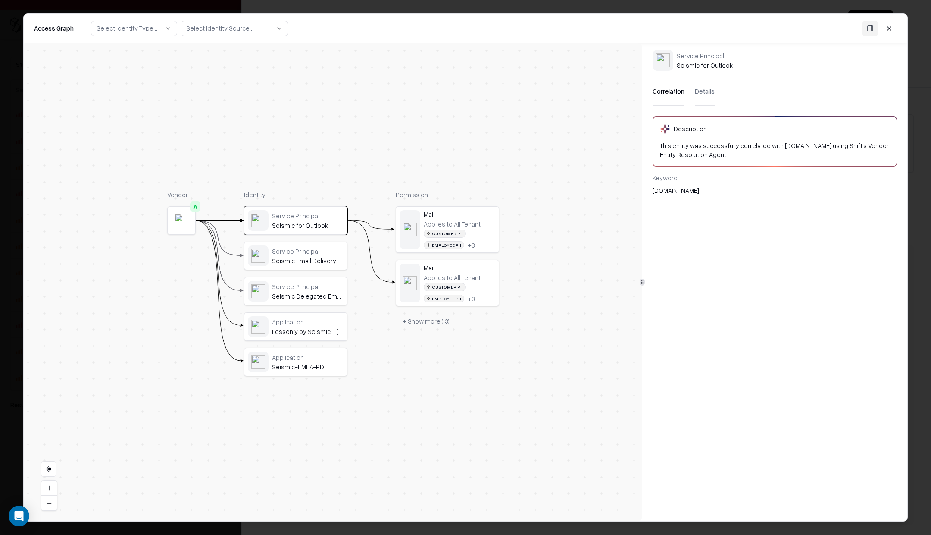
click at [716, 86] on div "Correlation Details" at bounding box center [775, 92] width 245 height 28
click at [706, 87] on button "Details" at bounding box center [705, 92] width 20 height 28
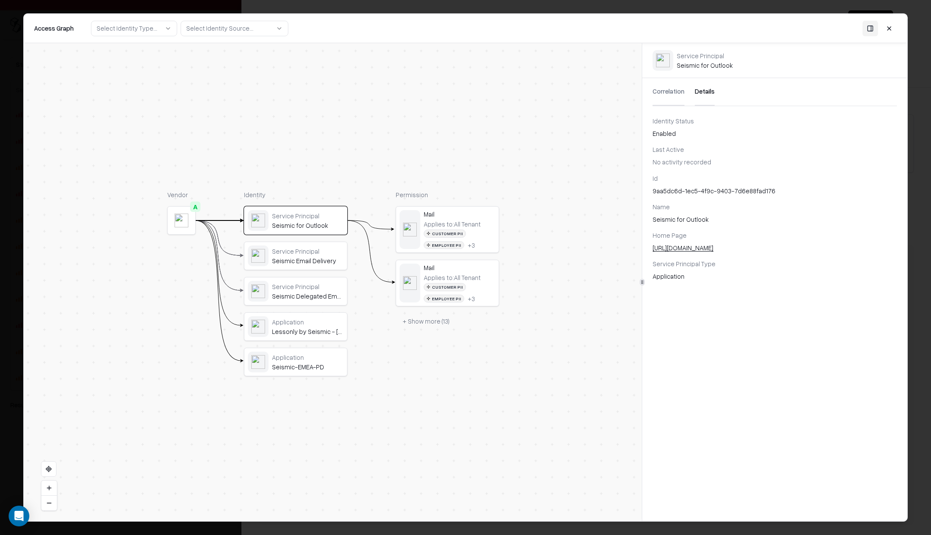
click at [665, 191] on div "9aa5dc6d-1ec5-4f9c-9403-7d6e88fad176" at bounding box center [775, 190] width 245 height 9
click at [893, 35] on button at bounding box center [890, 29] width 16 height 16
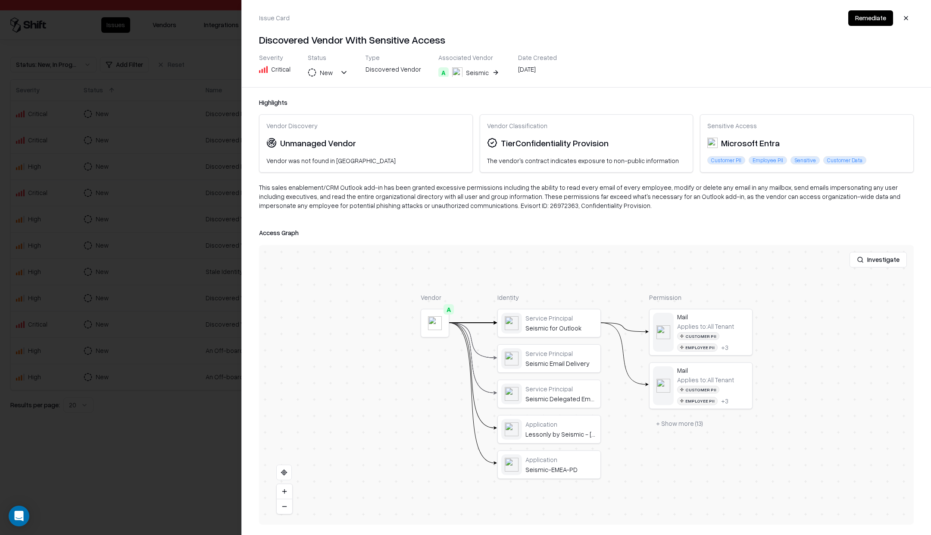
click at [159, 444] on div at bounding box center [465, 267] width 931 height 535
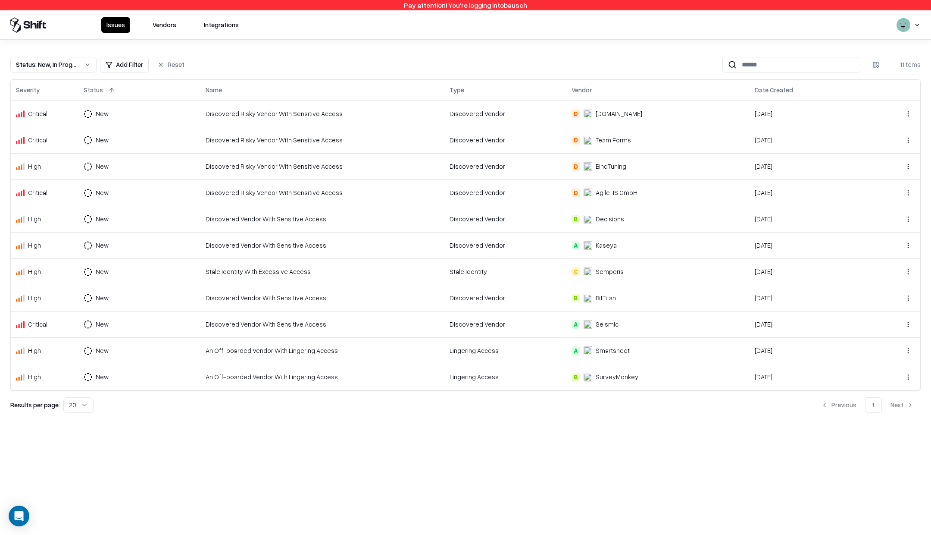
click at [223, 354] on td "An Off-boarded Vendor With Lingering Access" at bounding box center [323, 350] width 244 height 26
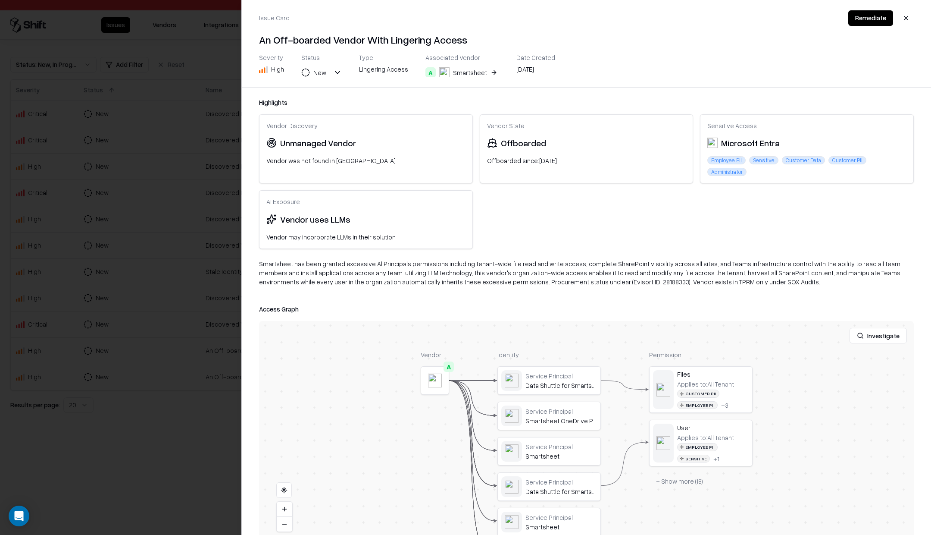
click at [0, 0] on button at bounding box center [0, 0] width 0 height 0
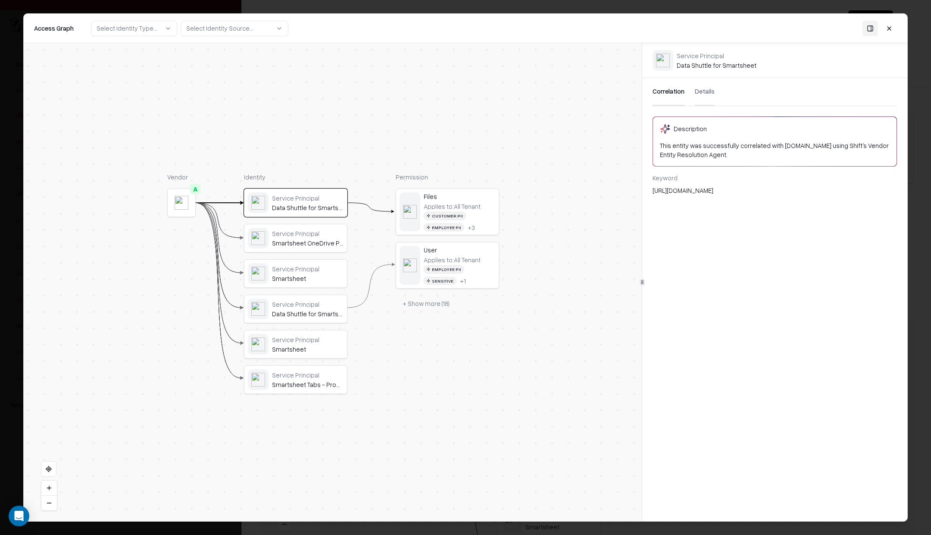
click at [702, 97] on button "Details" at bounding box center [705, 92] width 20 height 28
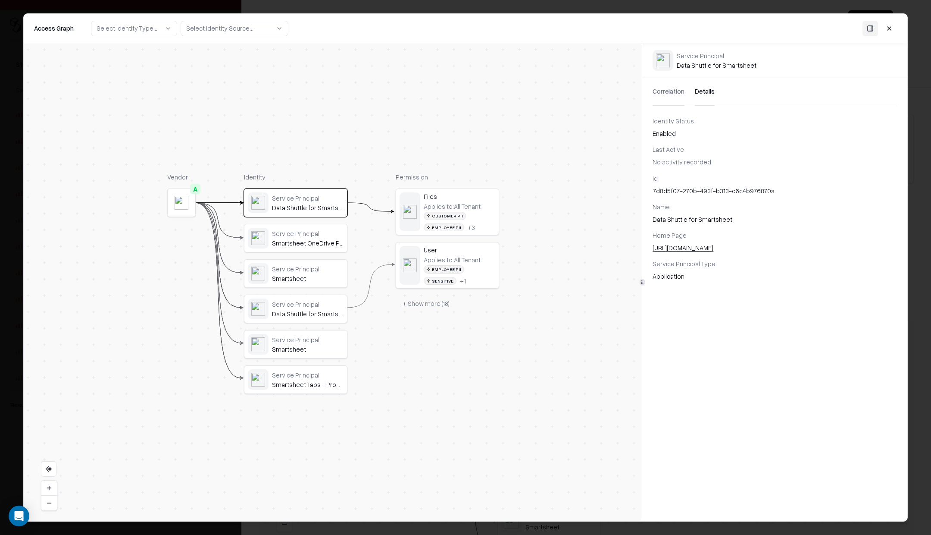
click at [426, 307] on button "+ Show more ( 18 )" at bounding box center [426, 303] width 61 height 16
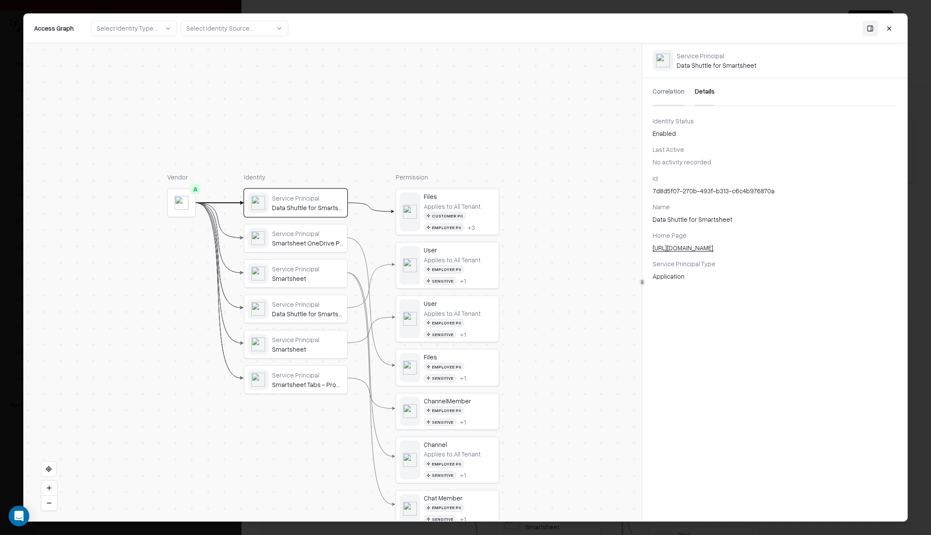
click at [893, 28] on button at bounding box center [890, 29] width 16 height 16
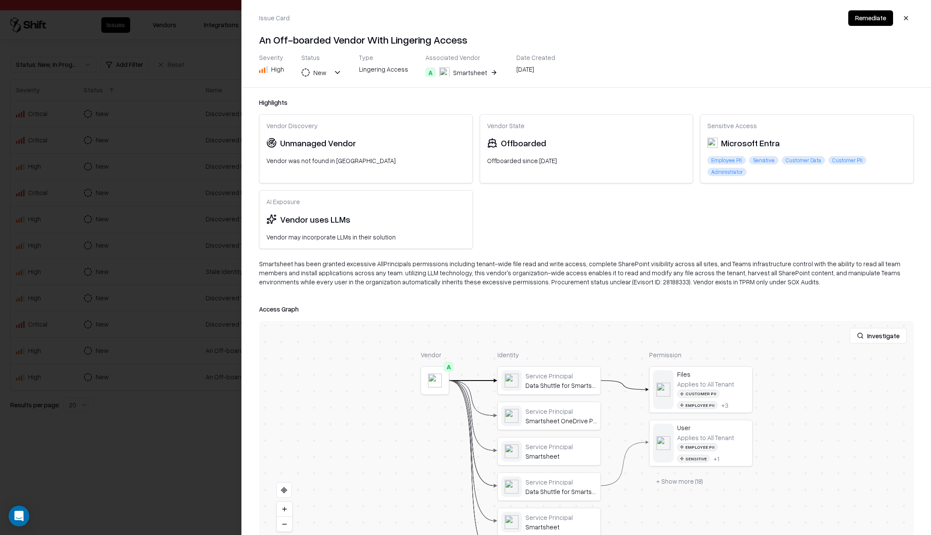
click at [229, 101] on div at bounding box center [465, 267] width 931 height 535
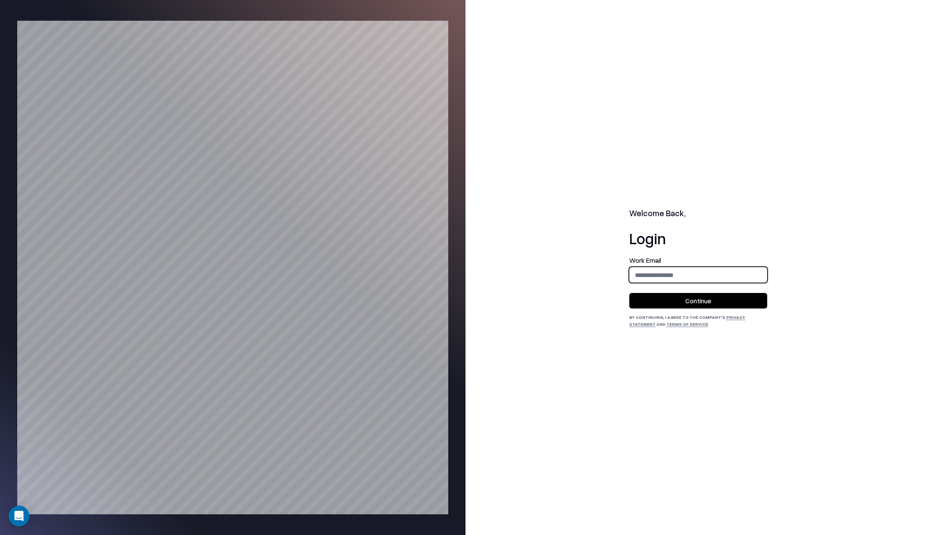
click at [680, 270] on input "email" at bounding box center [698, 275] width 137 height 16
type input "**********"
click at [689, 303] on button "Continue" at bounding box center [699, 301] width 138 height 16
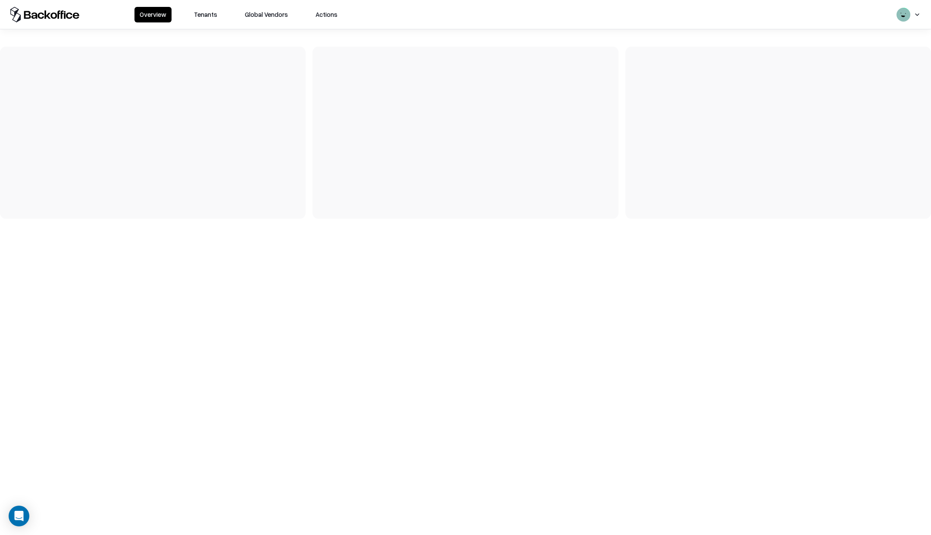
click at [199, 18] on button "Tenants" at bounding box center [206, 15] width 34 height 16
